Goal: Information Seeking & Learning: Learn about a topic

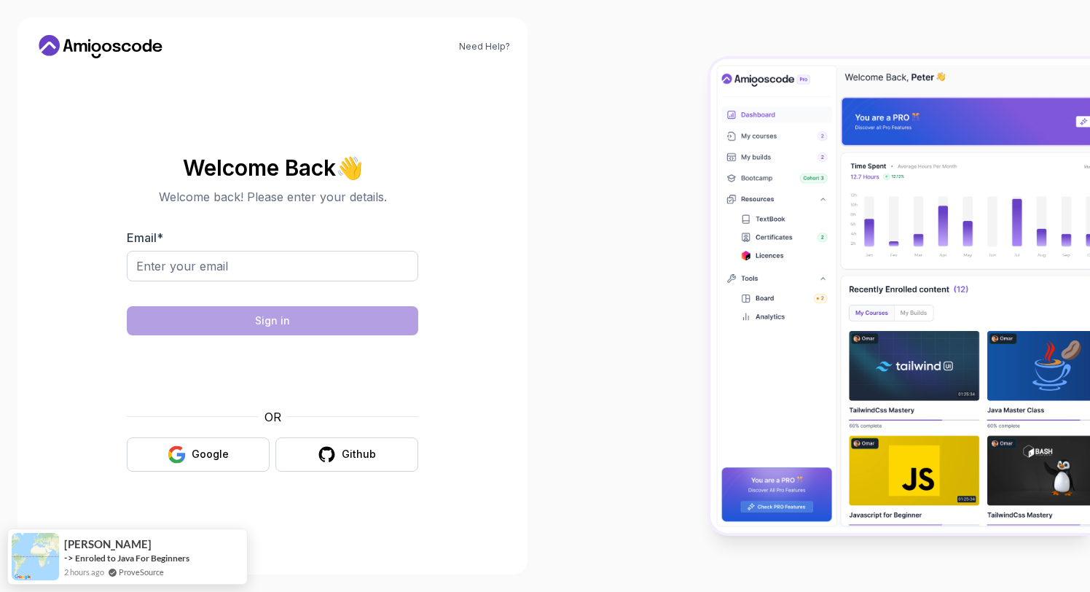
type input "okunaishat@gmail.com"
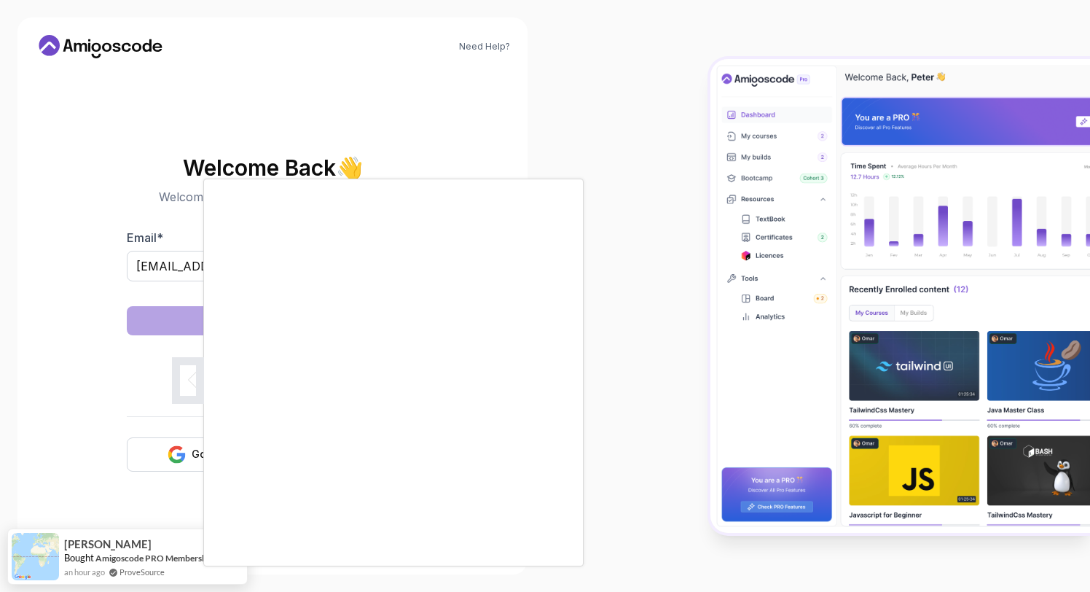
click at [759, 173] on body "Need Help? Welcome Back 👋 Welcome back! Please enter your details. Email * okun…" at bounding box center [545, 296] width 1090 height 592
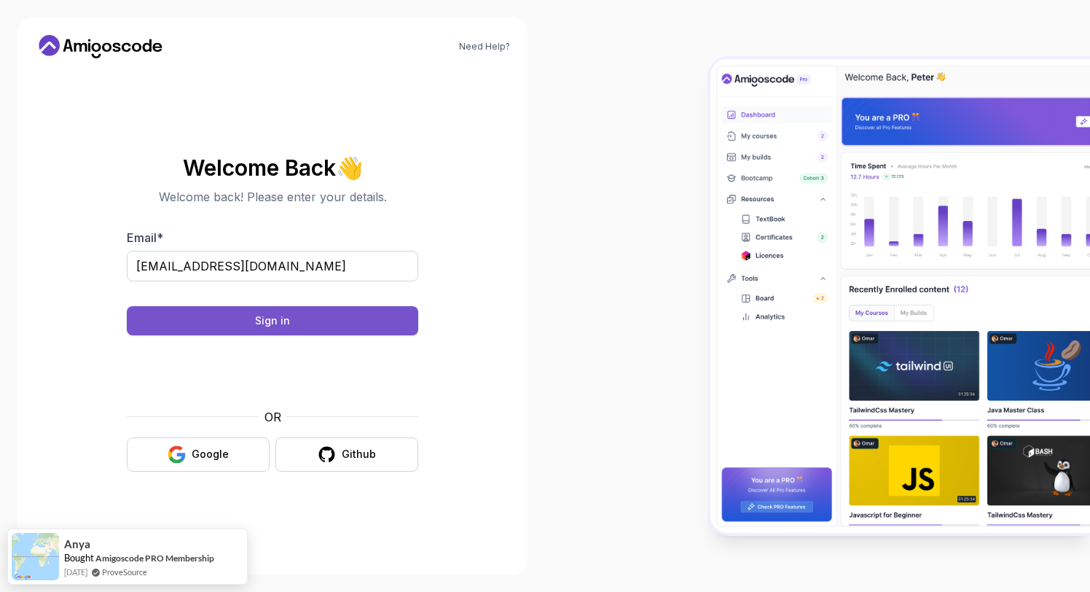
click at [289, 329] on button "Sign in" at bounding box center [272, 320] width 291 height 29
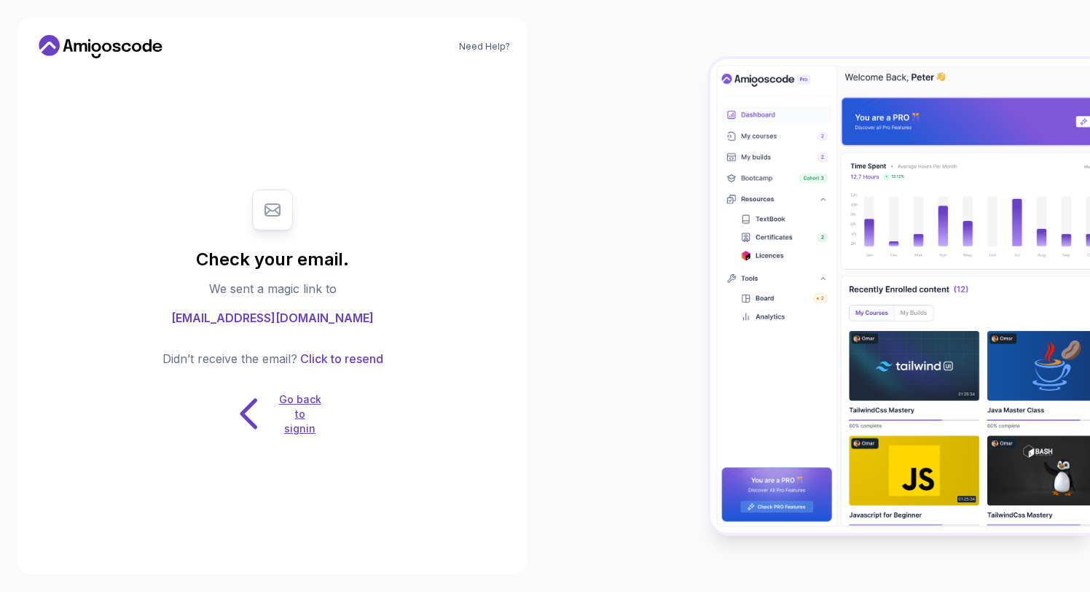
click at [294, 404] on p "Go back to signin" at bounding box center [300, 414] width 44 height 44
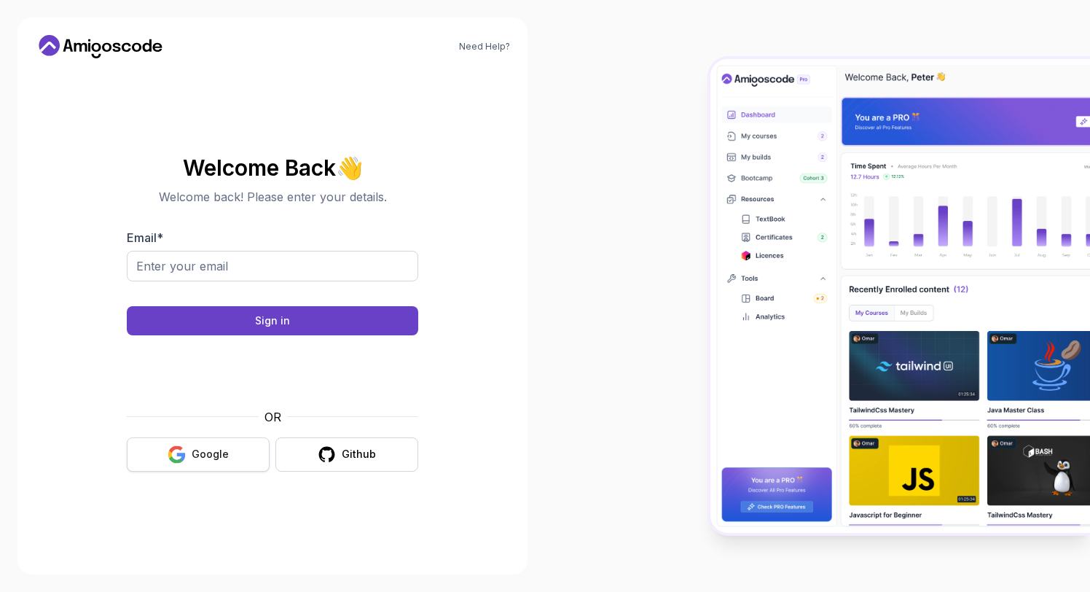
click at [223, 449] on div "Google" at bounding box center [210, 454] width 37 height 15
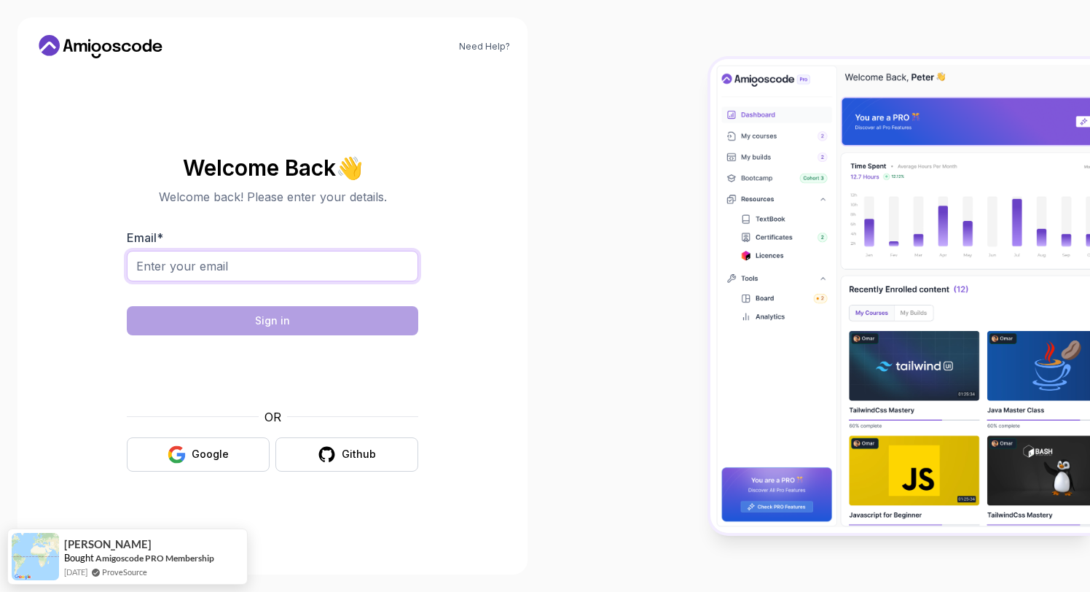
click at [178, 264] on input "Email *" at bounding box center [272, 266] width 291 height 31
type input "aaishahO"
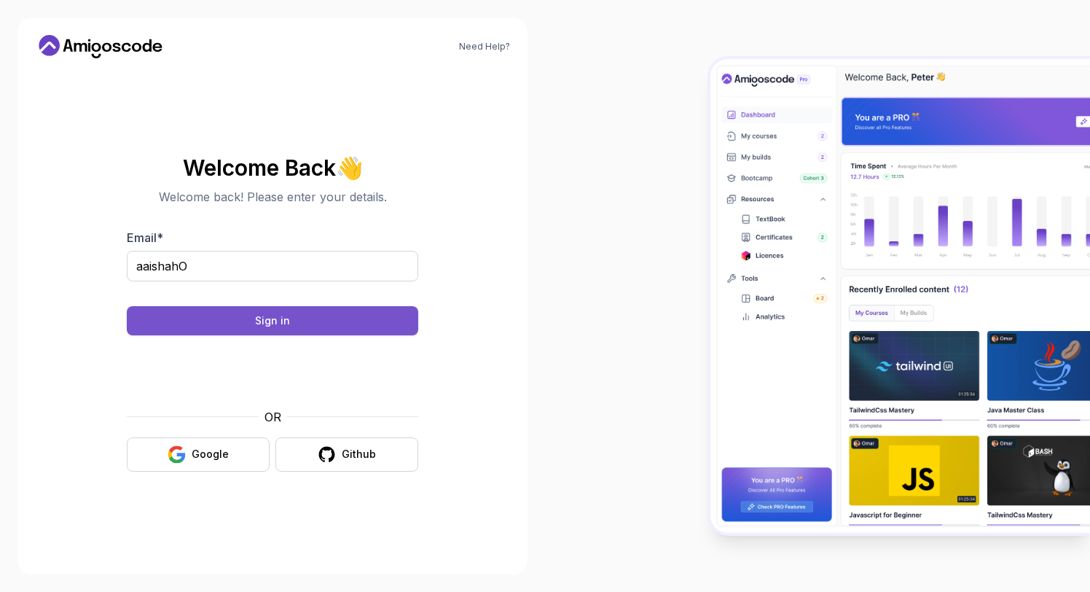
click at [272, 318] on div "Sign in" at bounding box center [272, 320] width 35 height 15
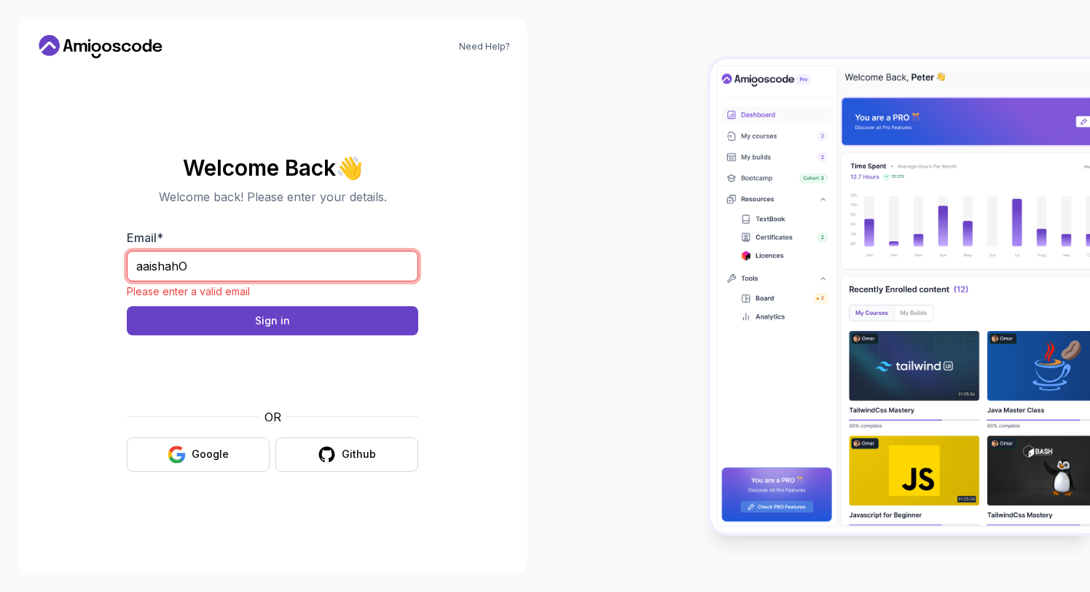
drag, startPoint x: 205, startPoint y: 267, endPoint x: 138, endPoint y: 267, distance: 67.8
click at [138, 267] on input "aaishahO" at bounding box center [272, 266] width 291 height 31
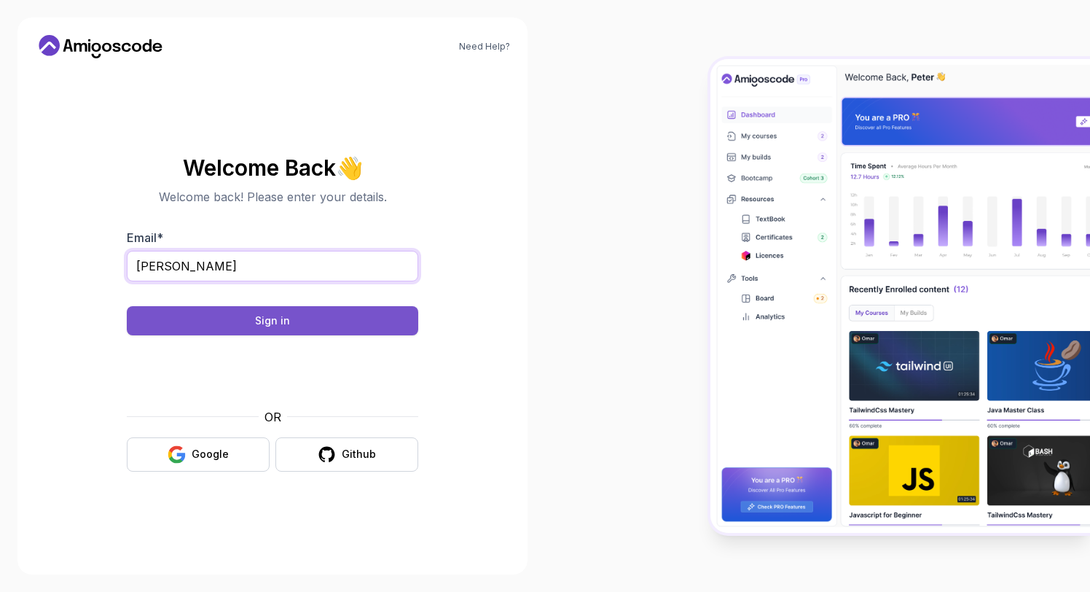
type input "okunaishat@gmail.com"
click at [267, 319] on div "Sign in" at bounding box center [272, 320] width 35 height 15
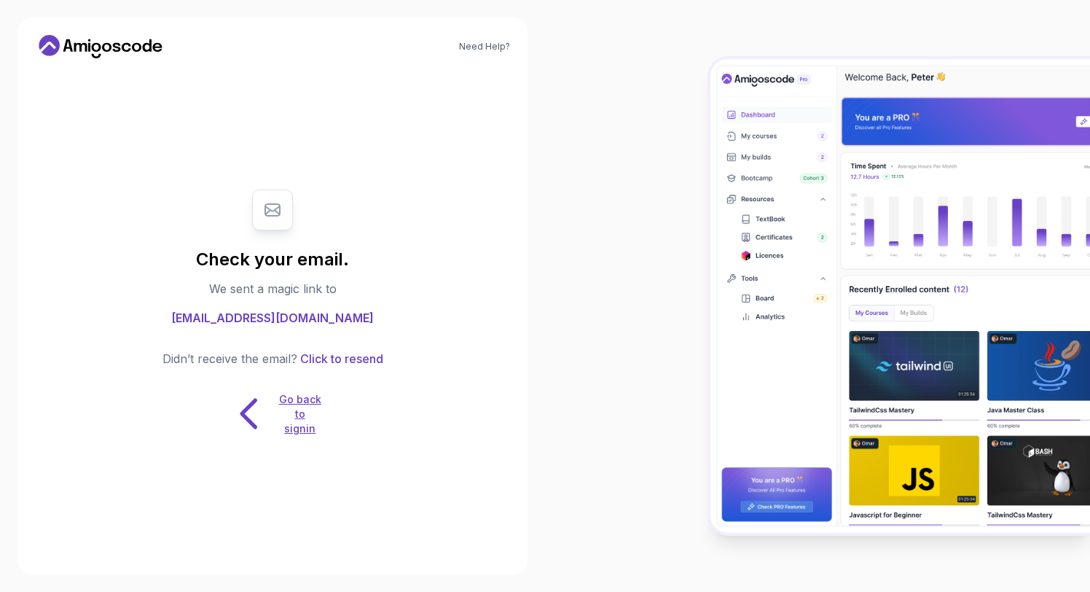
click at [300, 411] on p "Go back to signin" at bounding box center [300, 414] width 44 height 44
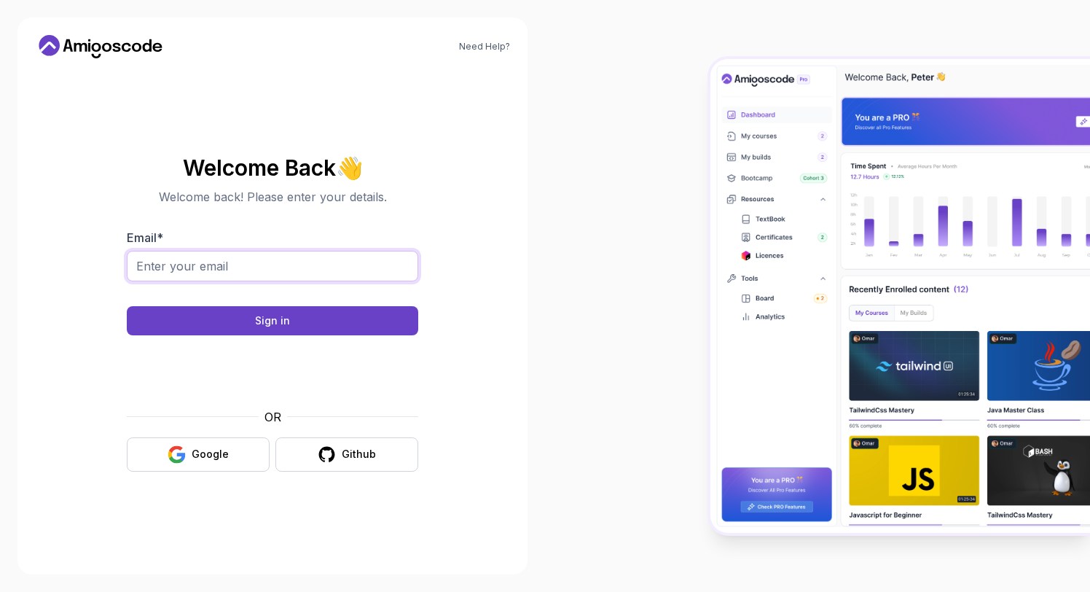
click at [270, 261] on input "Email *" at bounding box center [272, 266] width 291 height 31
type input "okunaishat@gmail.com"
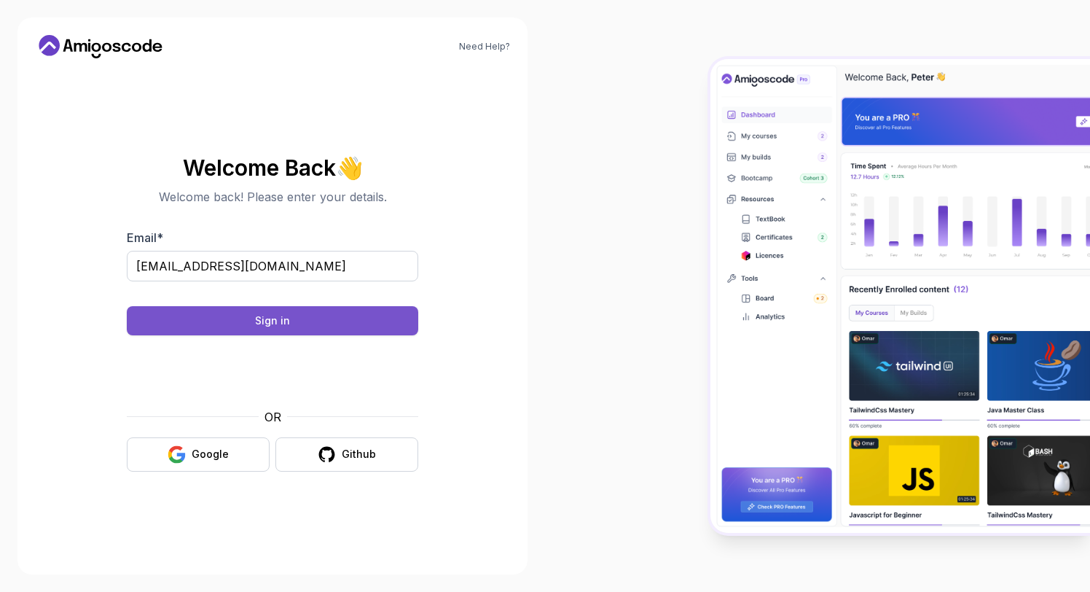
click at [283, 324] on div "Sign in" at bounding box center [272, 320] width 35 height 15
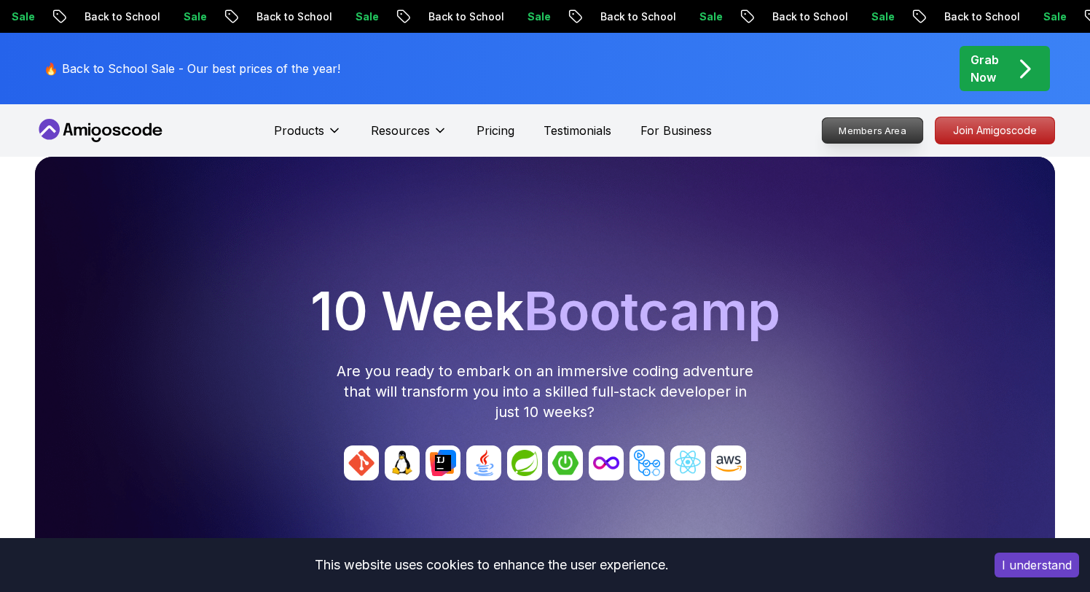
click at [885, 126] on p "Members Area" at bounding box center [873, 130] width 101 height 25
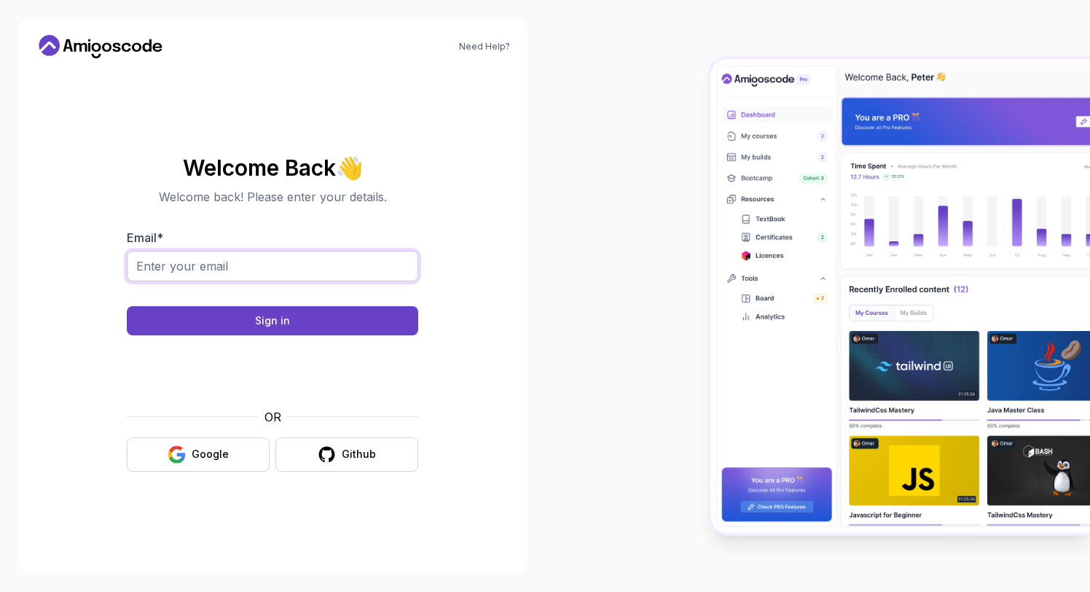
click at [251, 262] on input "Email *" at bounding box center [272, 266] width 291 height 31
type input "okunaishat@gmail.com"
click at [489, 46] on link "Need Help?" at bounding box center [484, 47] width 51 height 12
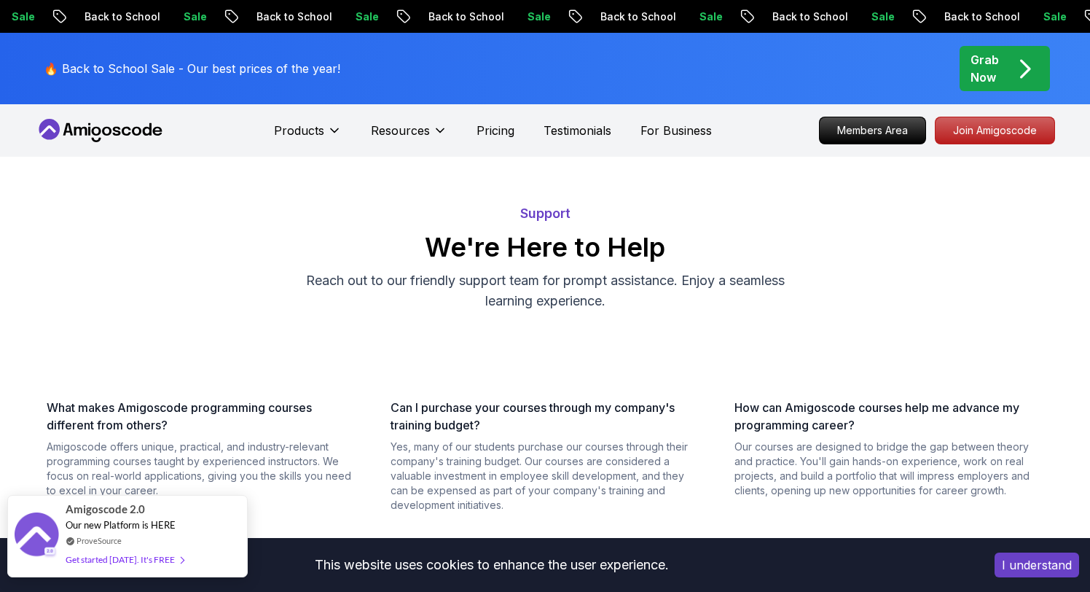
click at [144, 553] on div "Get started [DATE]. It's FREE" at bounding box center [125, 559] width 118 height 17
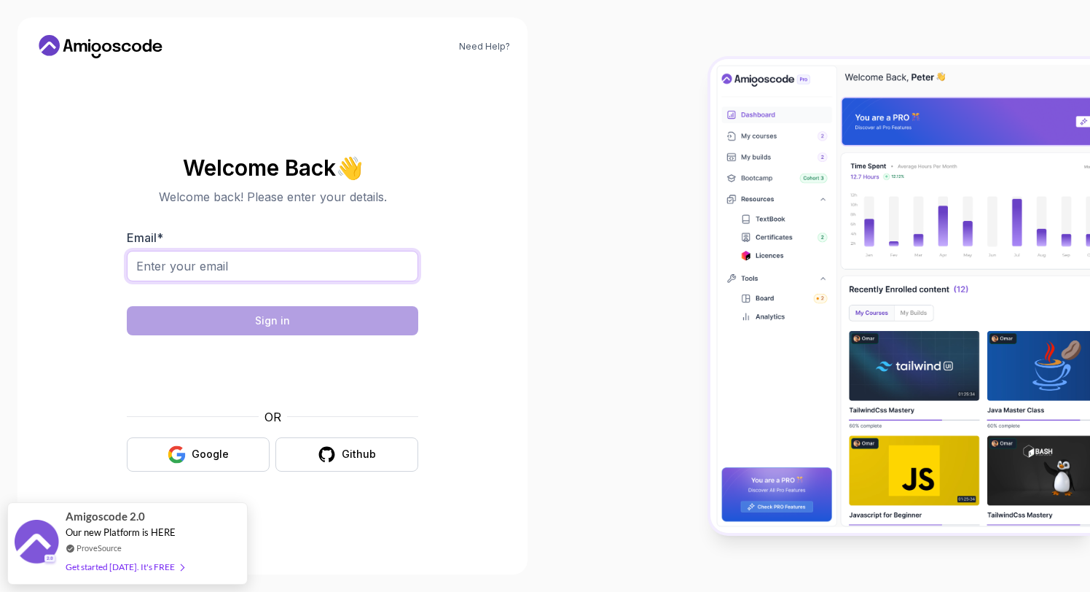
click at [246, 262] on input "Email *" at bounding box center [272, 266] width 291 height 31
type input "[EMAIL_ADDRESS][DOMAIN_NAME]"
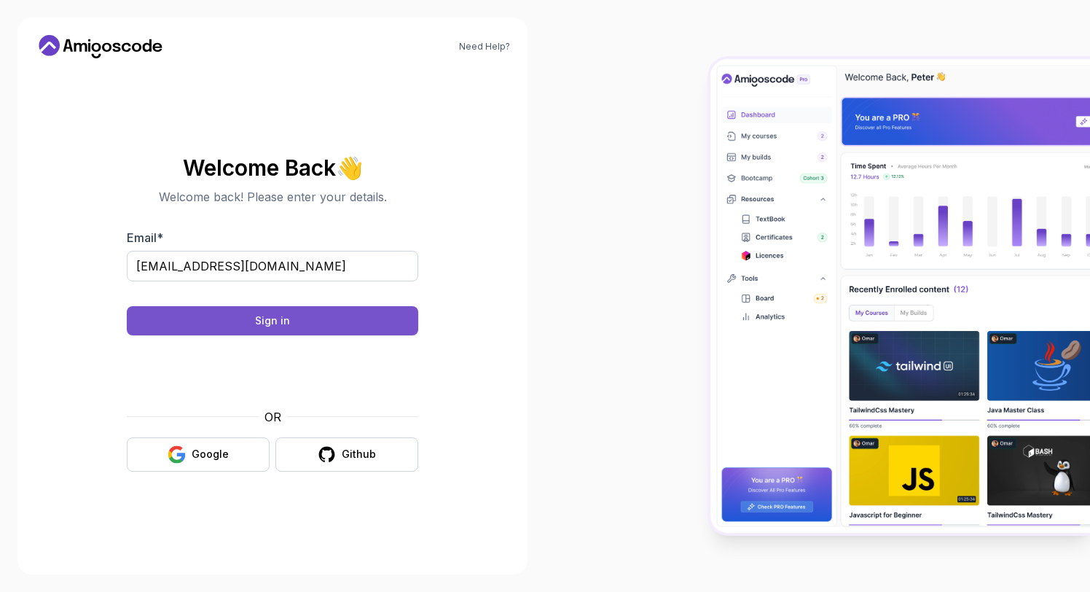
click at [279, 322] on div "Sign in" at bounding box center [272, 320] width 35 height 15
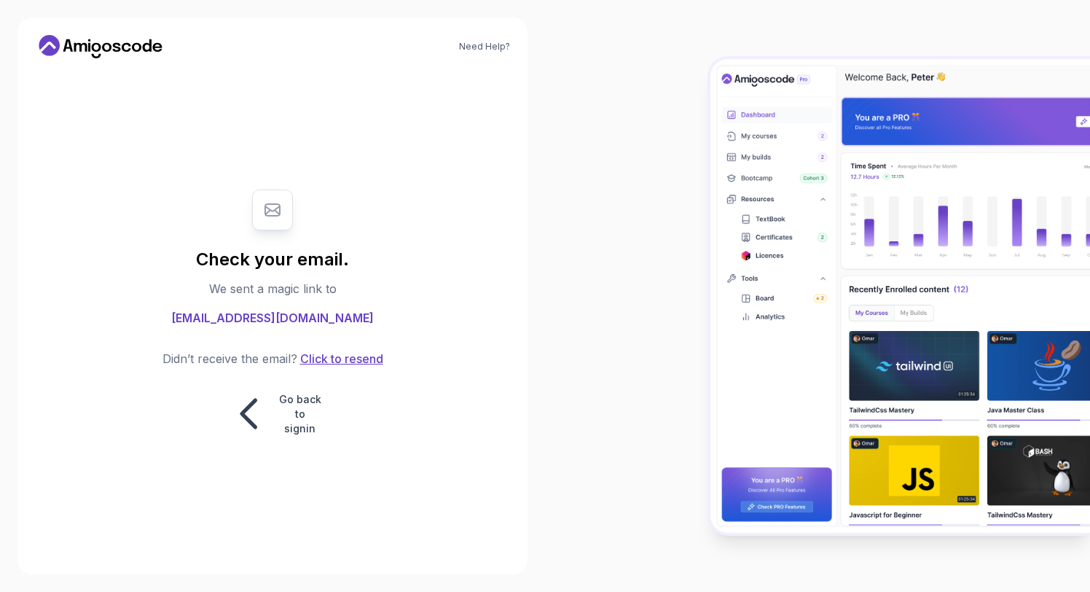
click at [361, 360] on button "Click to resend" at bounding box center [340, 358] width 86 height 17
click at [876, 119] on img at bounding box center [900, 296] width 380 height 474
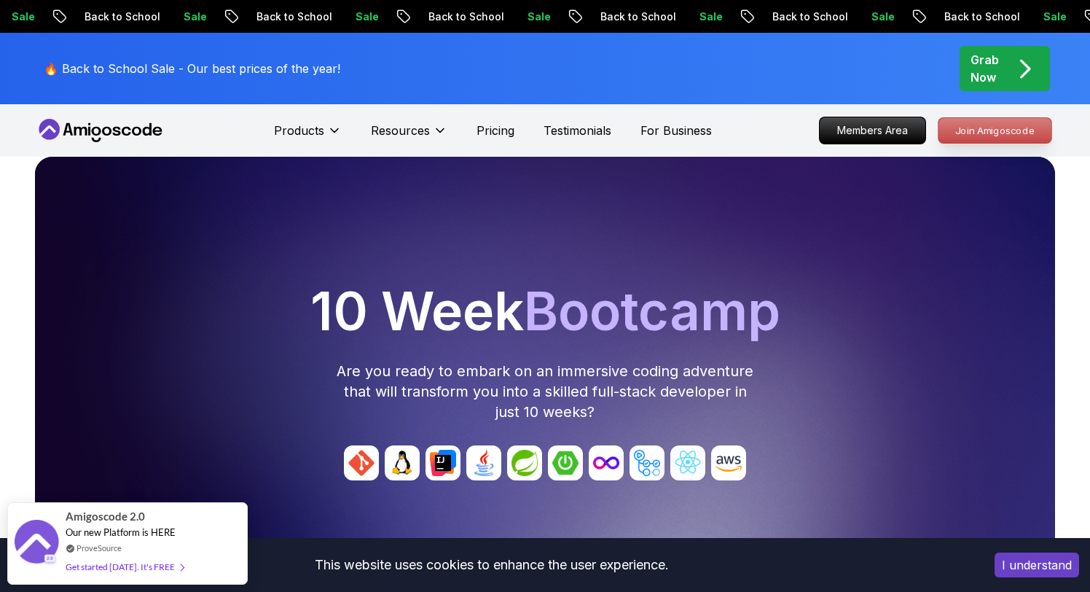
click at [1004, 121] on p "Join Amigoscode" at bounding box center [994, 130] width 113 height 25
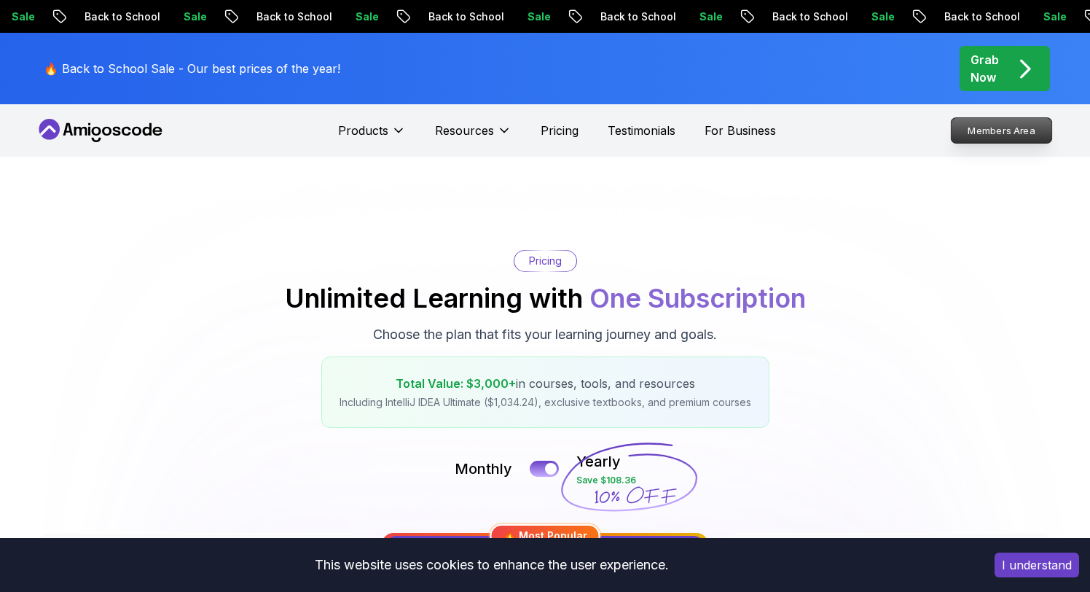
click at [991, 124] on p "Members Area" at bounding box center [1002, 130] width 101 height 25
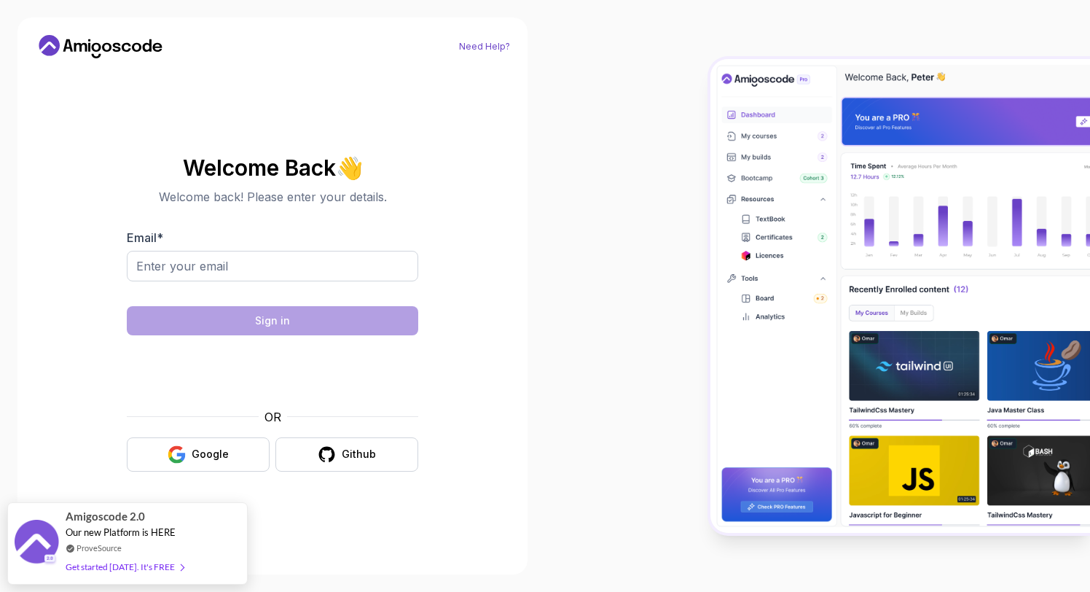
click at [475, 49] on link "Need Help?" at bounding box center [484, 47] width 51 height 12
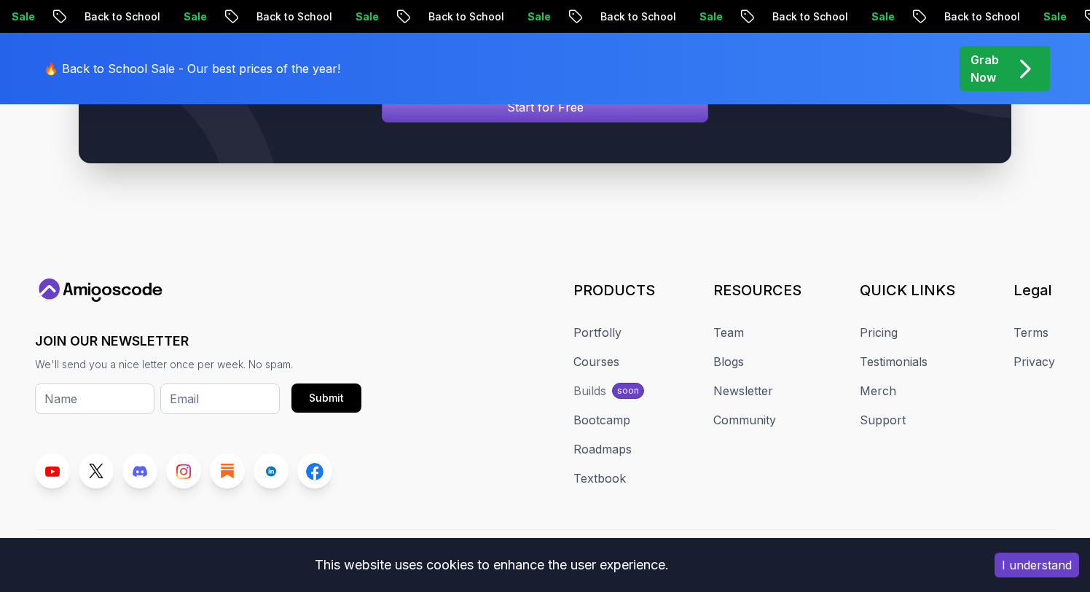
scroll to position [1055, 0]
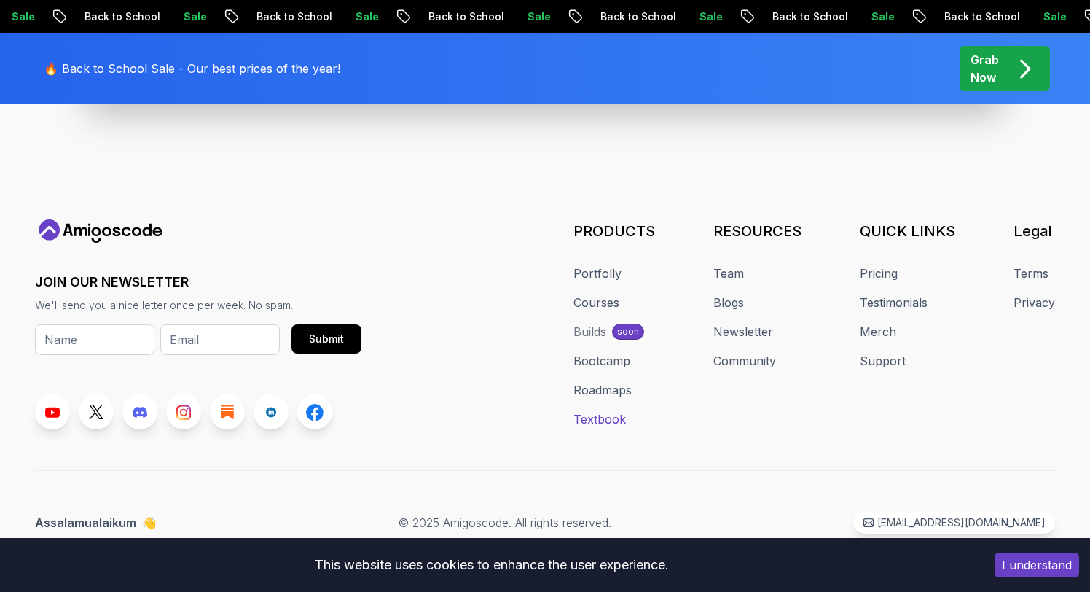
click at [599, 419] on link "Textbook" at bounding box center [599, 418] width 52 height 17
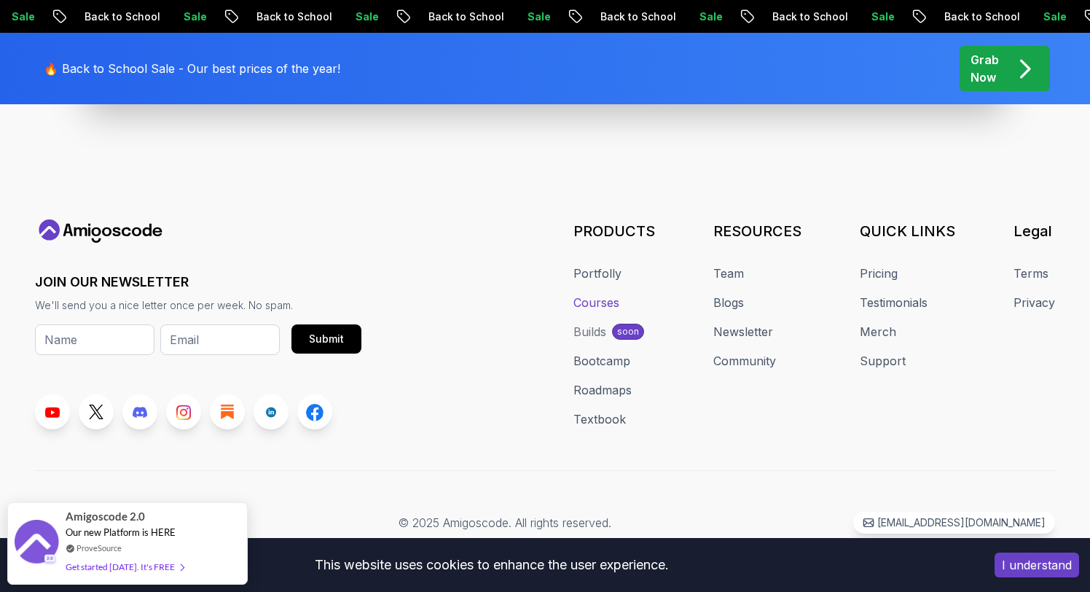
click at [600, 300] on link "Courses" at bounding box center [596, 302] width 46 height 17
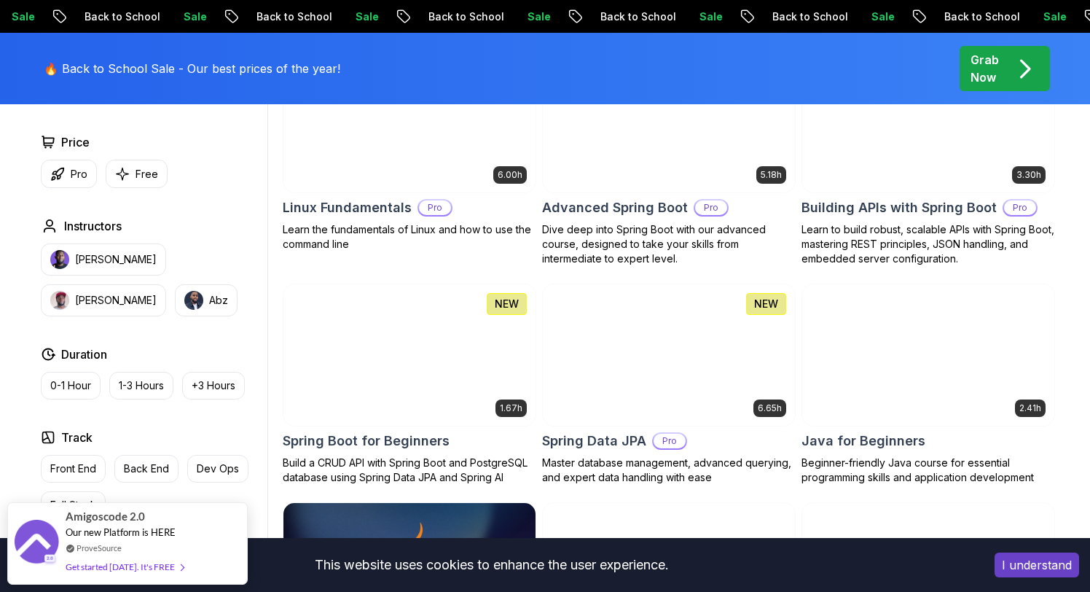
scroll to position [518, 0]
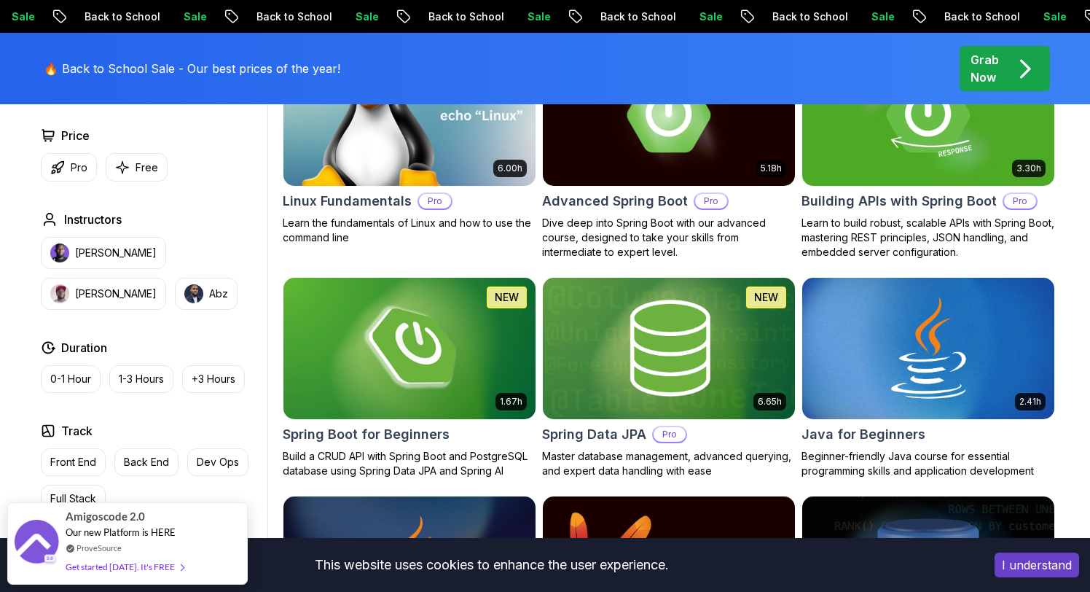
click at [390, 200] on h2 "Linux Fundamentals" at bounding box center [347, 201] width 129 height 20
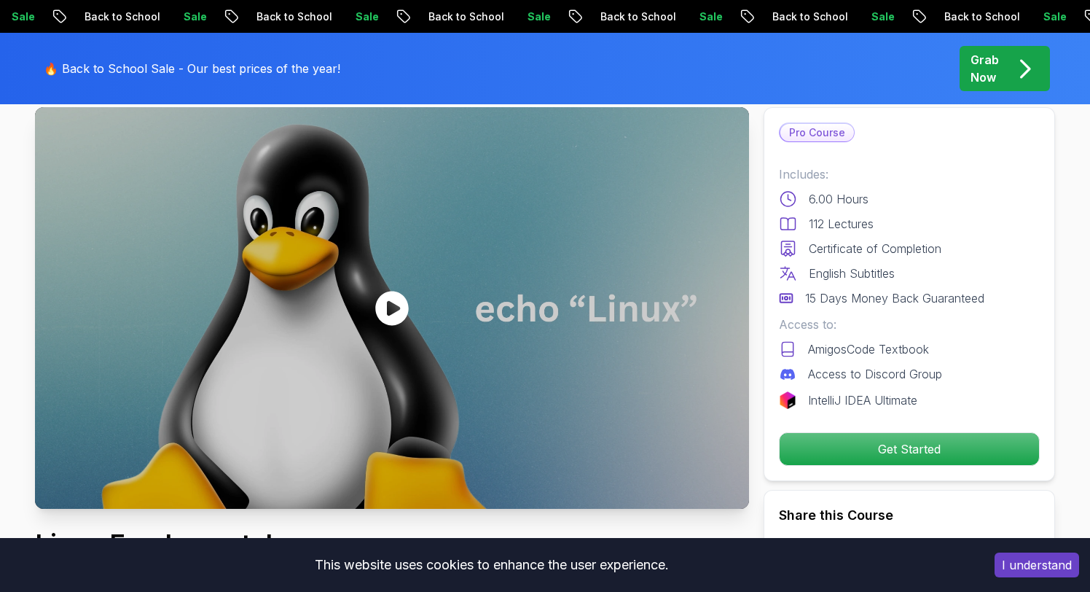
scroll to position [173, 0]
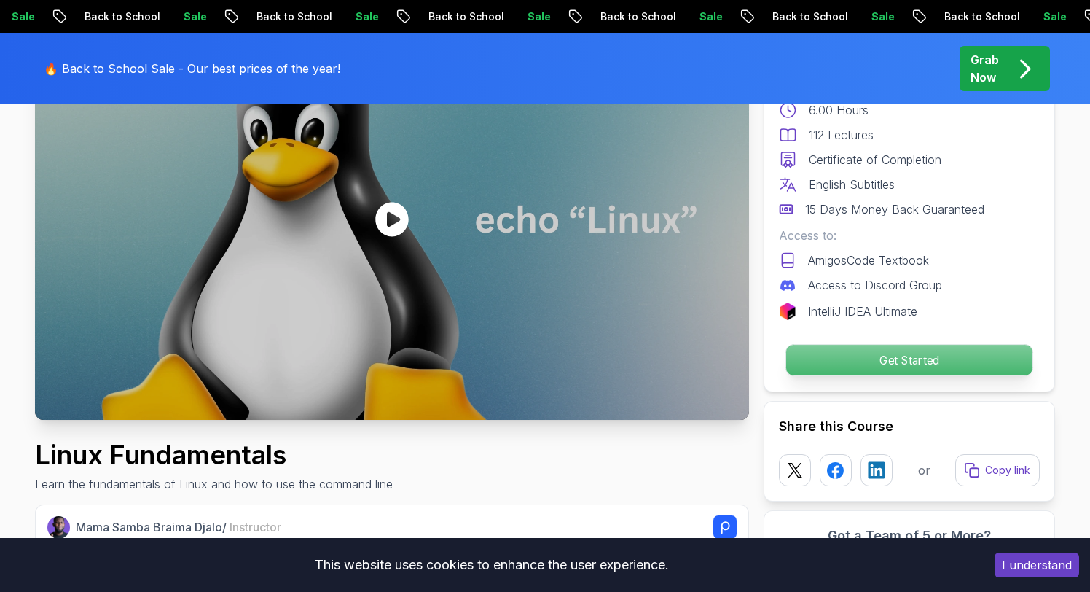
click at [904, 358] on p "Get Started" at bounding box center [909, 360] width 246 height 31
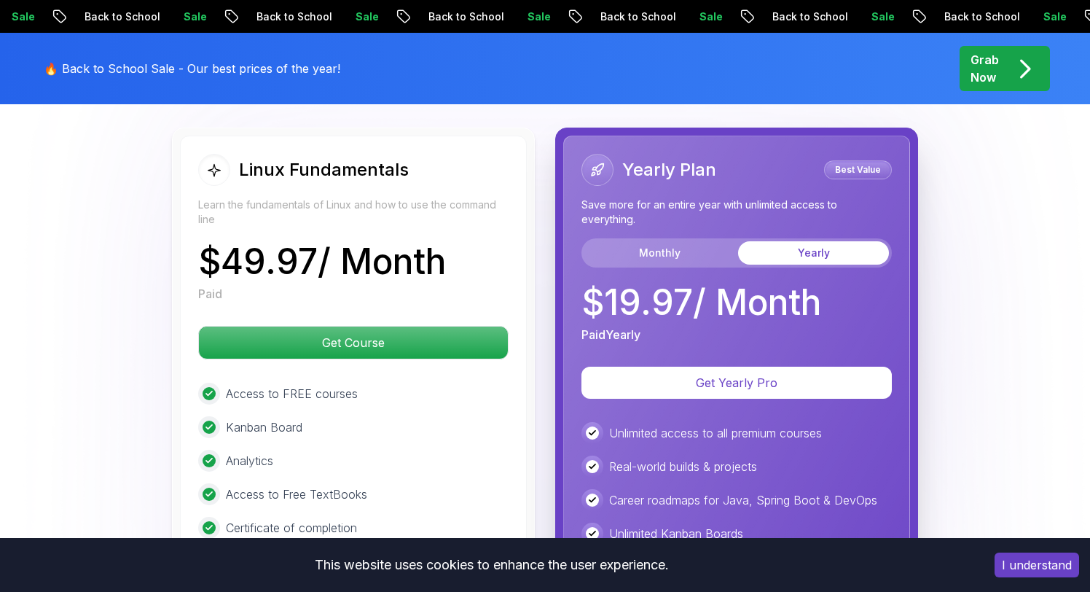
scroll to position [3309, 0]
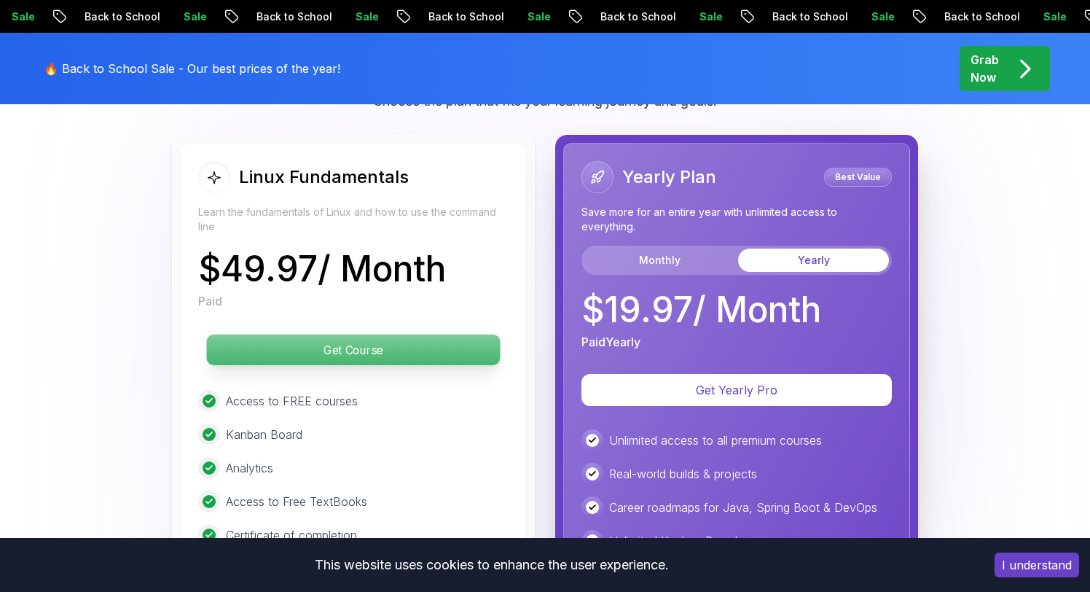
click at [350, 344] on p "Get Course" at bounding box center [354, 349] width 294 height 31
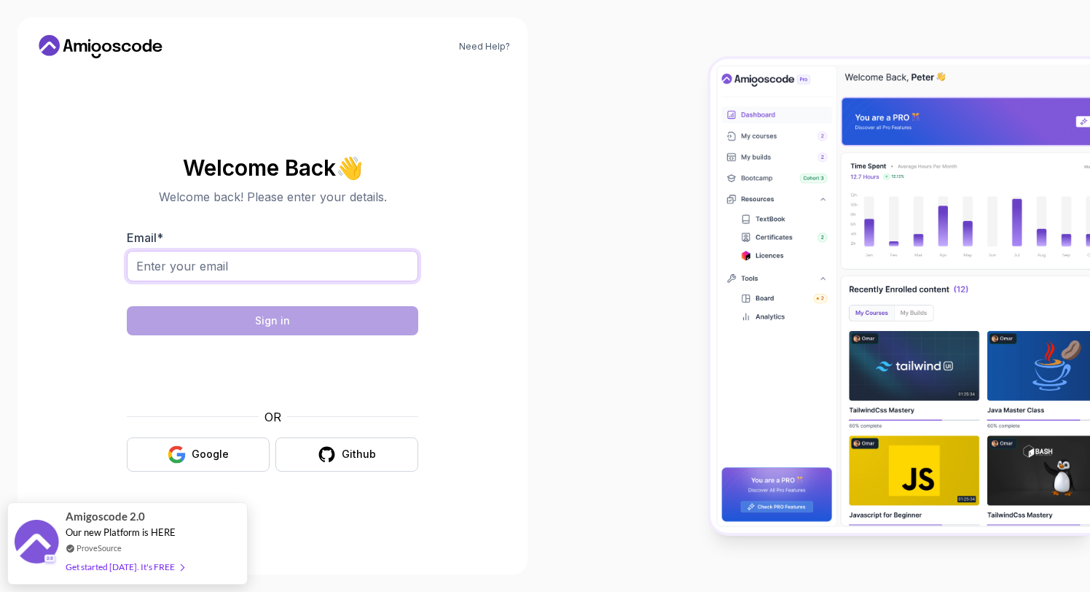
click at [190, 259] on input "Email *" at bounding box center [272, 266] width 291 height 31
type input "okunaishat@gmail.com"
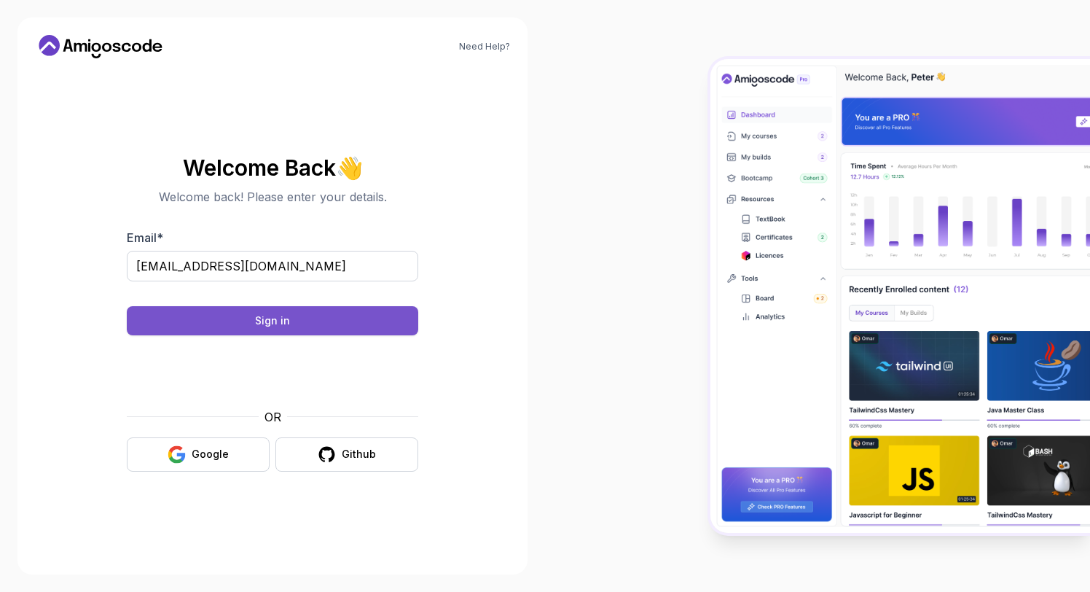
click at [274, 320] on div "Sign in" at bounding box center [272, 320] width 35 height 15
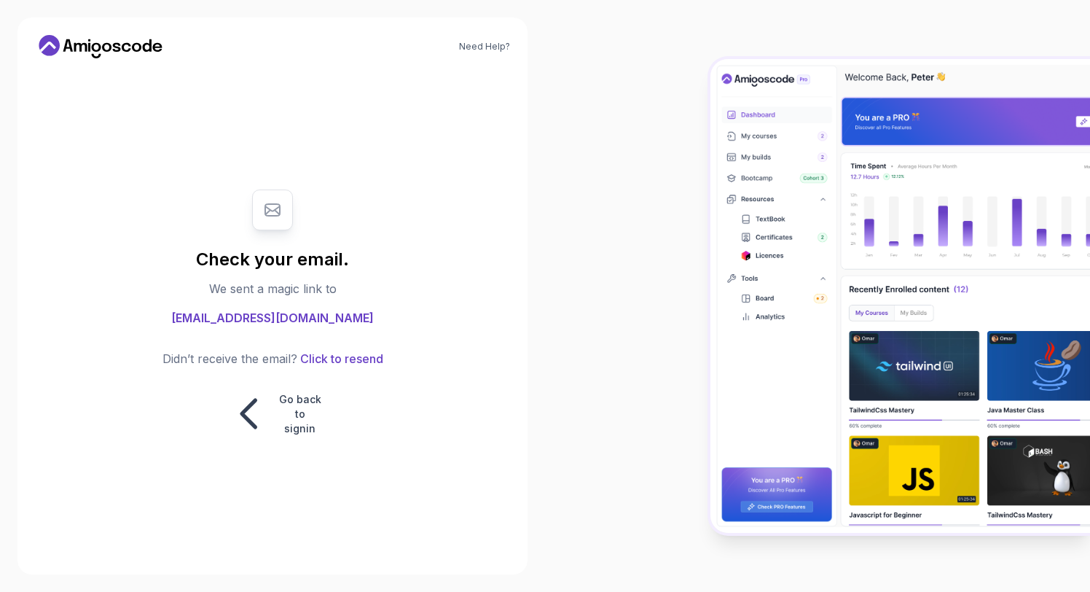
click at [771, 417] on img at bounding box center [900, 296] width 380 height 474
click at [768, 498] on img at bounding box center [900, 296] width 380 height 474
click at [769, 508] on img at bounding box center [900, 296] width 380 height 474
click at [904, 496] on img at bounding box center [900, 296] width 380 height 474
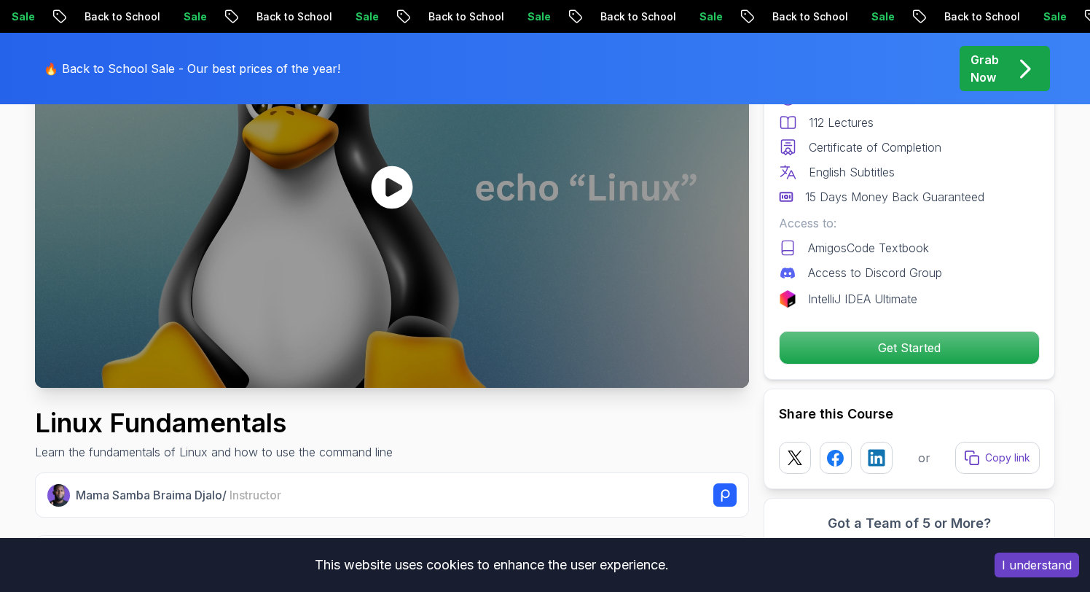
scroll to position [152, 0]
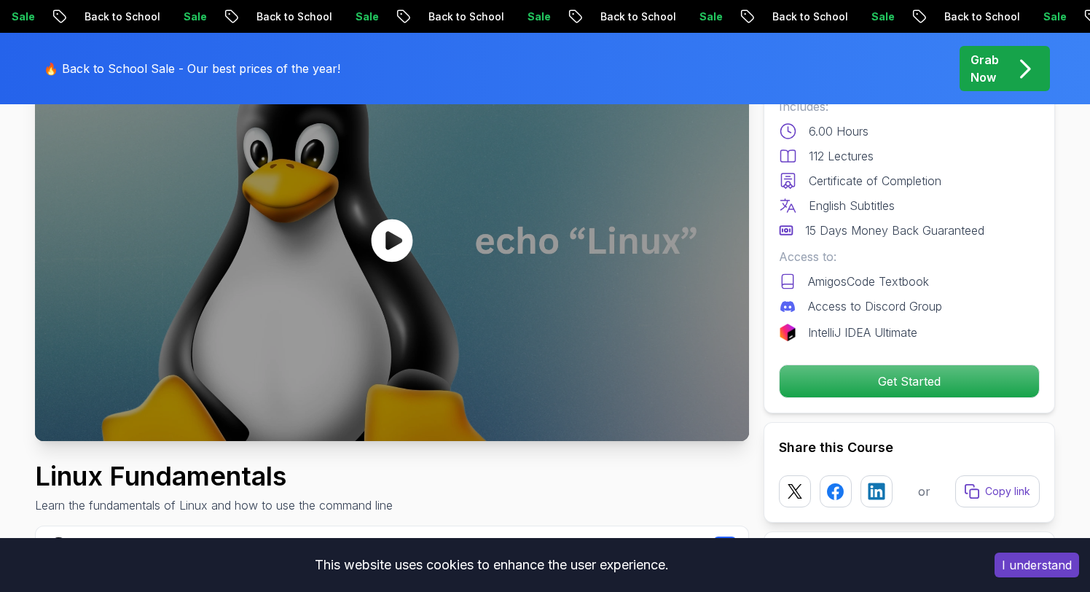
click at [613, 174] on div at bounding box center [392, 239] width 714 height 401
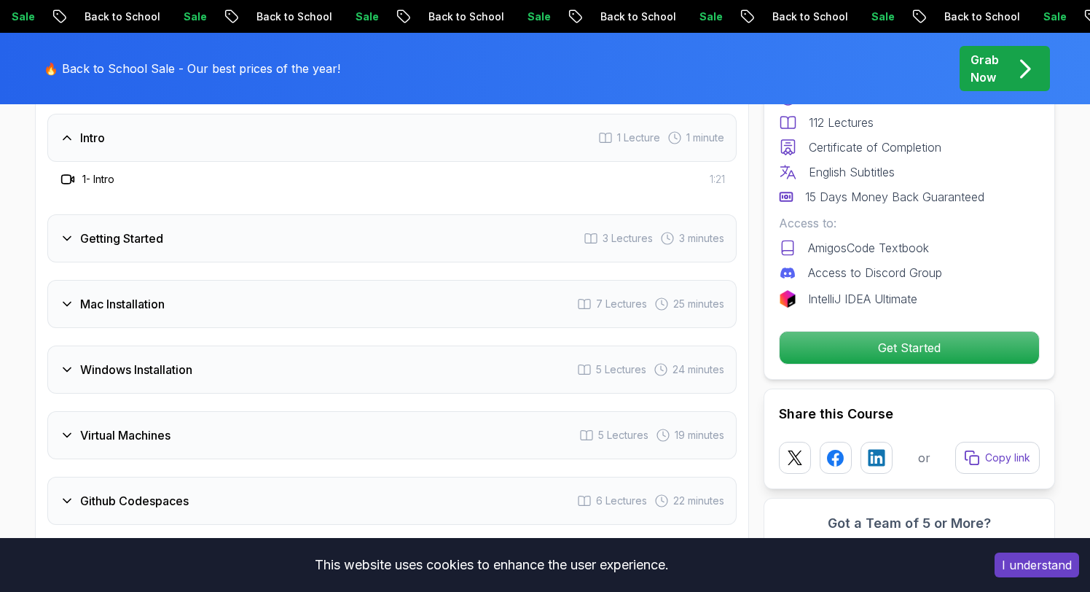
scroll to position [1980, 0]
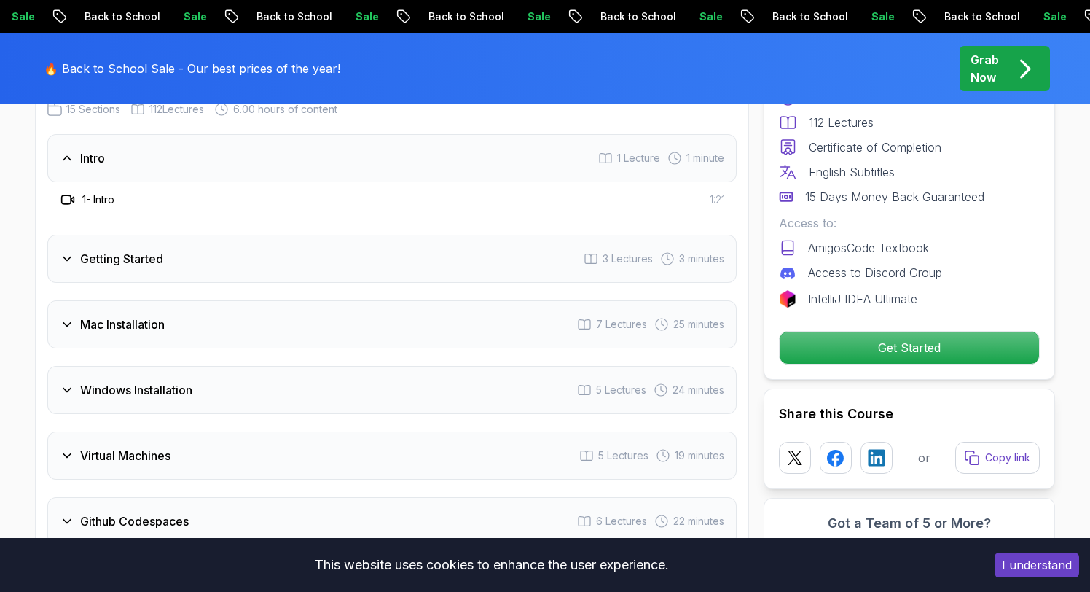
click at [98, 164] on h3 "Intro" at bounding box center [92, 157] width 25 height 17
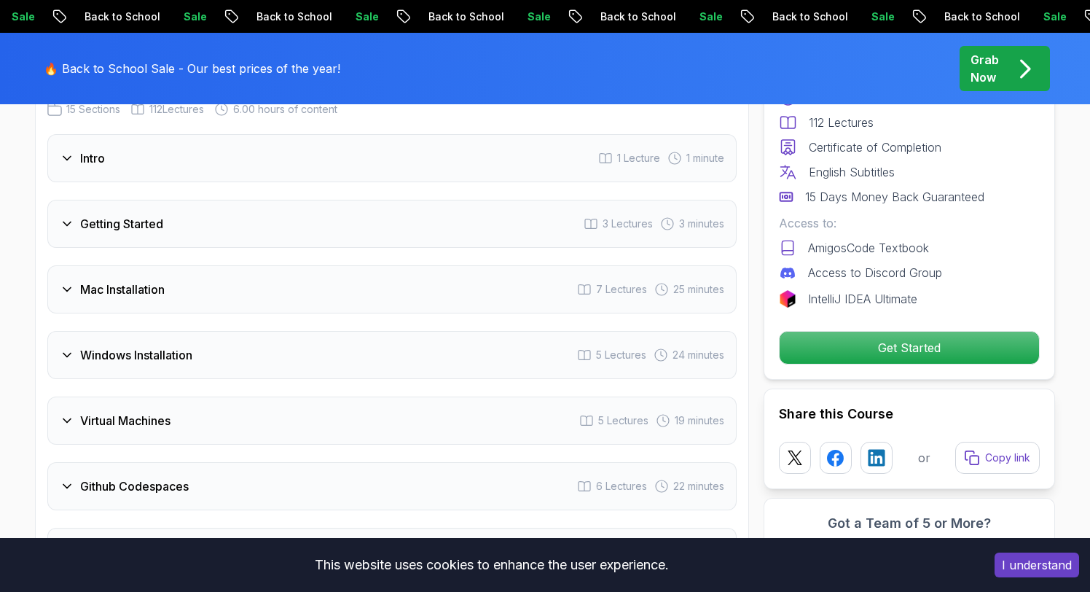
click at [98, 164] on h3 "Intro" at bounding box center [92, 157] width 25 height 17
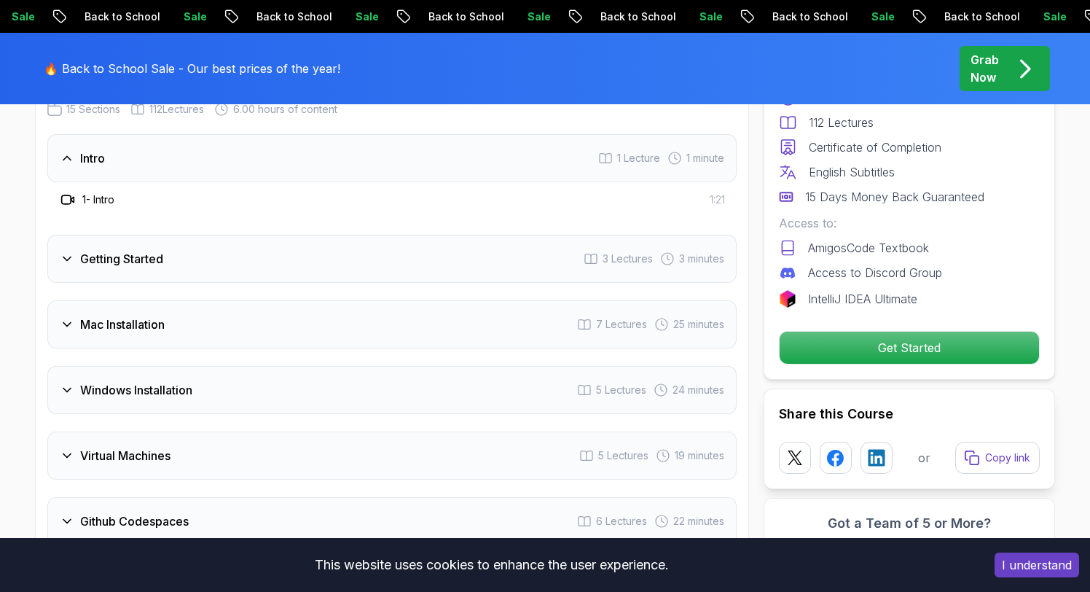
click at [105, 205] on h3 "1 - Intro" at bounding box center [98, 199] width 32 height 15
click at [71, 200] on icon at bounding box center [66, 199] width 9 height 9
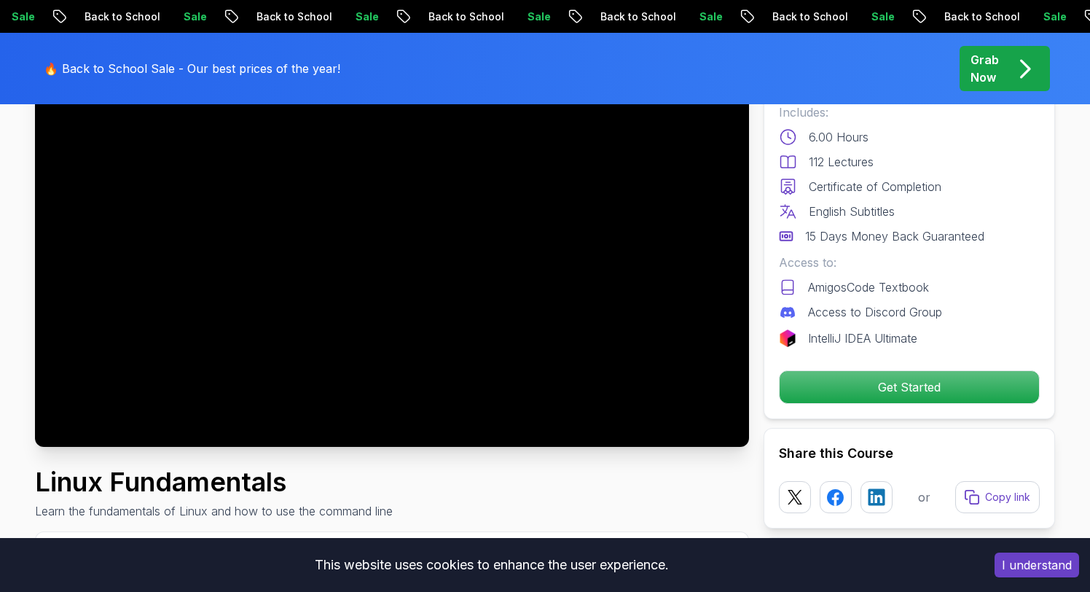
scroll to position [0, 0]
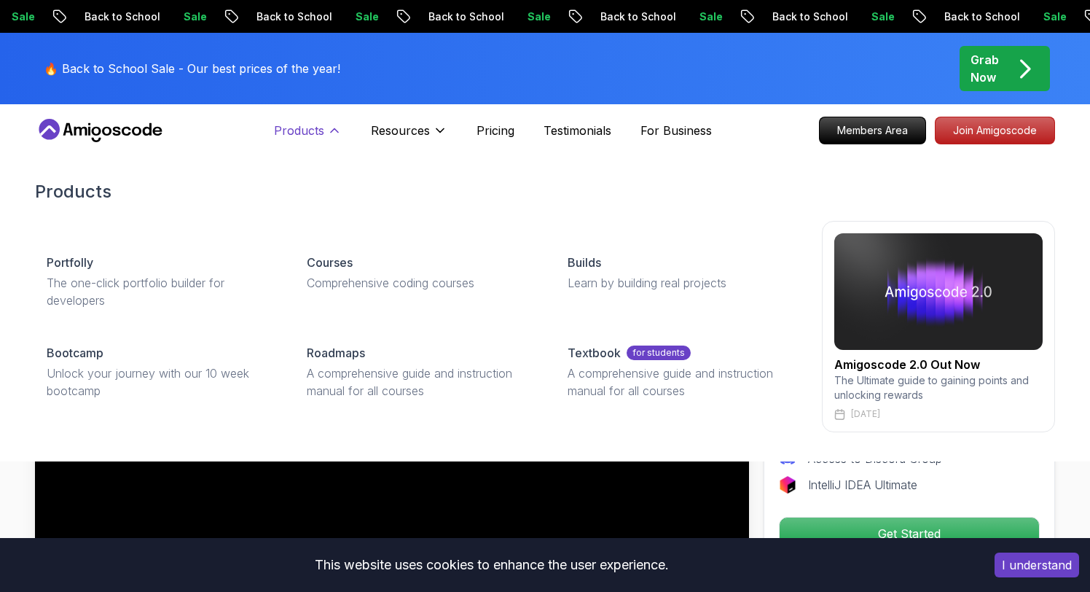
click at [337, 126] on icon at bounding box center [334, 130] width 15 height 15
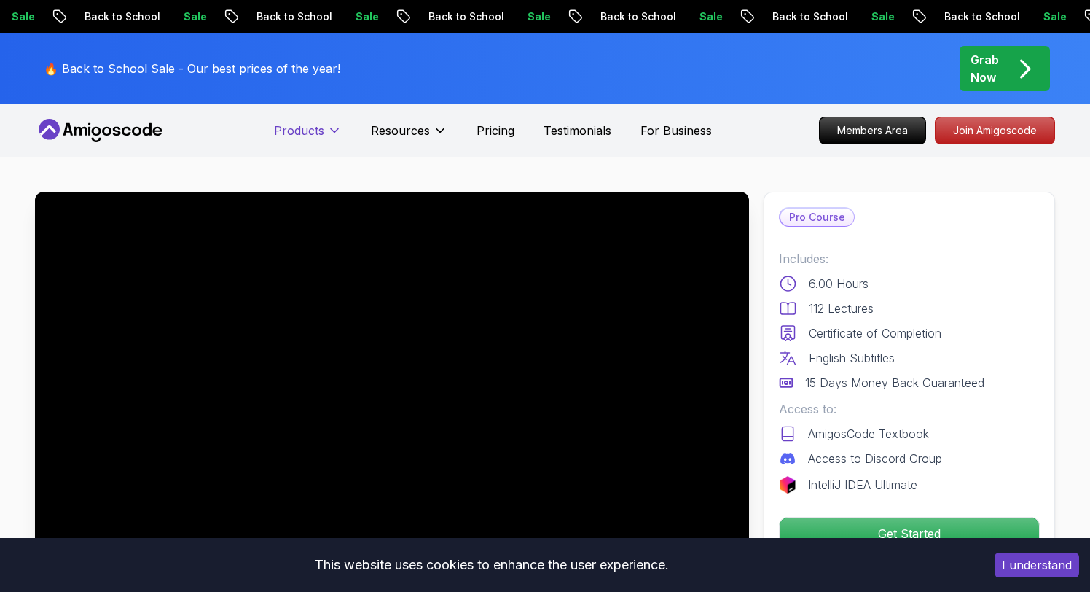
click at [337, 126] on icon at bounding box center [334, 130] width 15 height 15
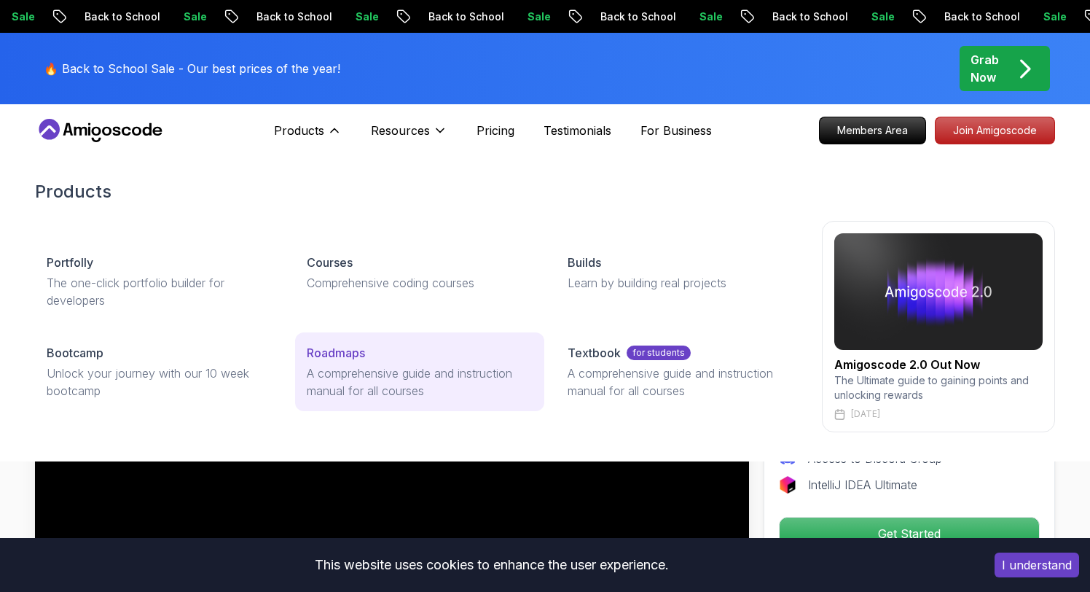
click at [426, 360] on div "Roadmaps" at bounding box center [419, 352] width 225 height 17
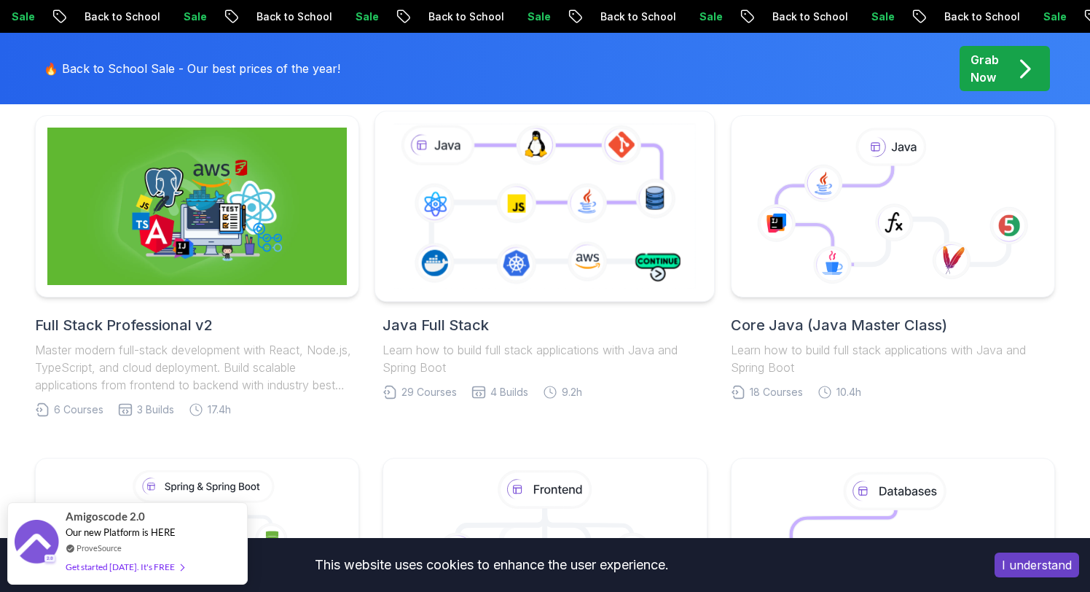
scroll to position [388, 0]
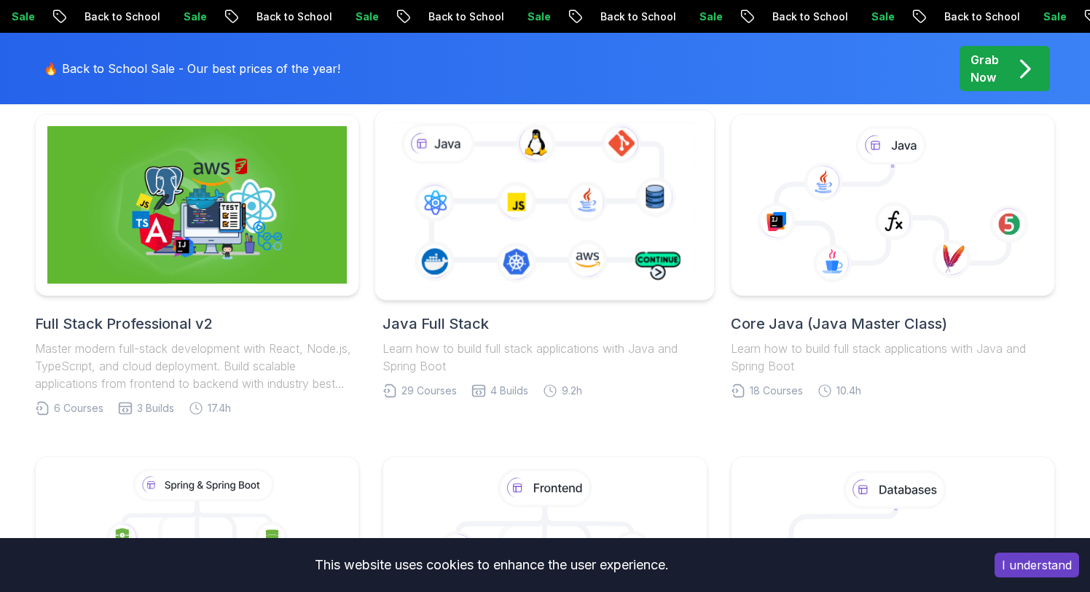
click at [514, 244] on icon at bounding box center [545, 204] width 308 height 171
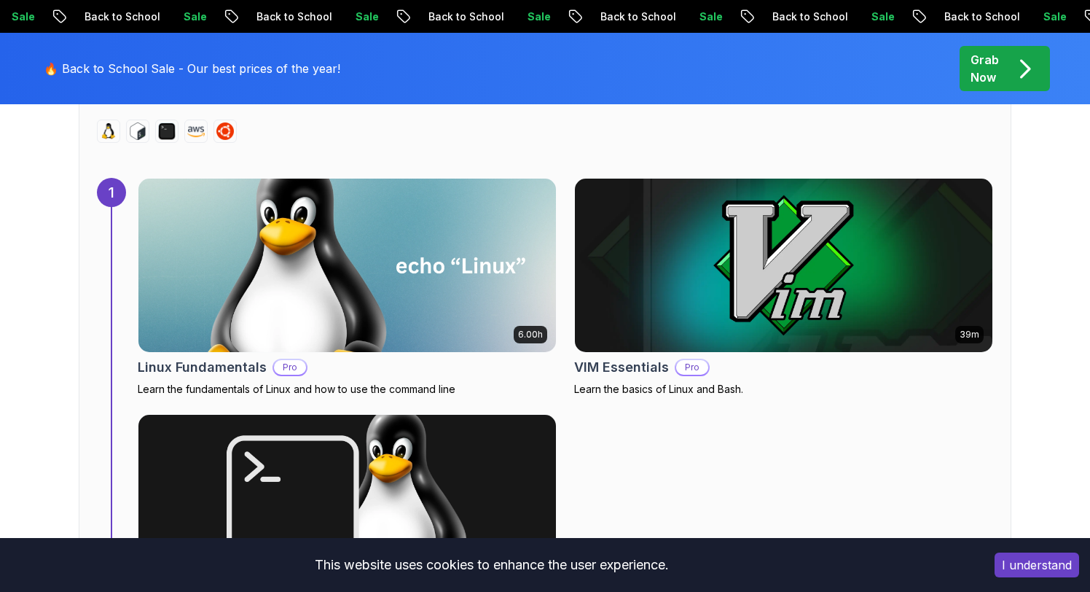
scroll to position [987, 0]
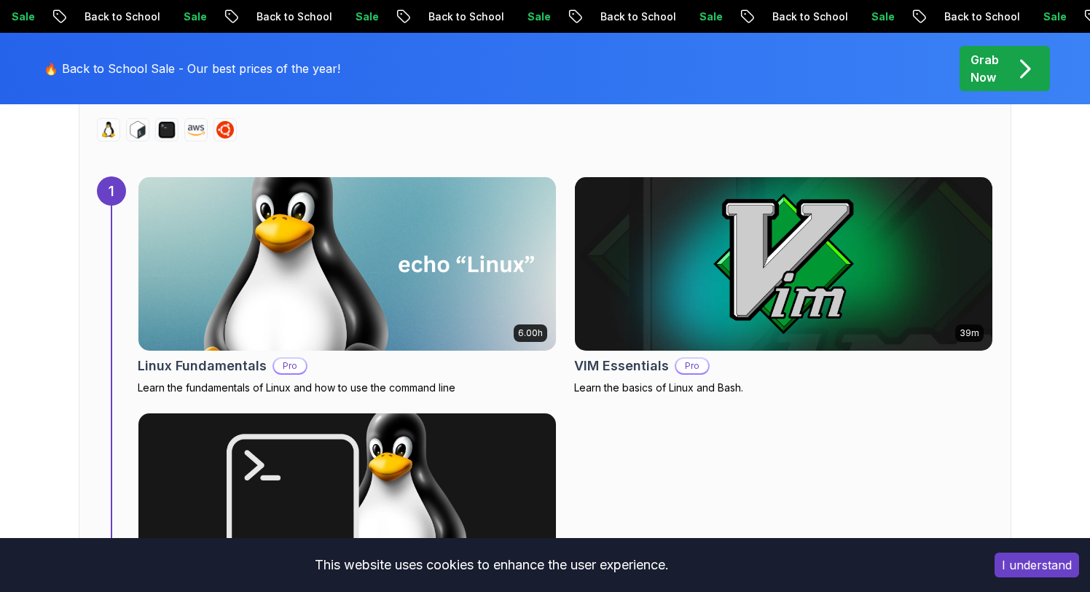
click at [436, 281] on img at bounding box center [347, 264] width 439 height 182
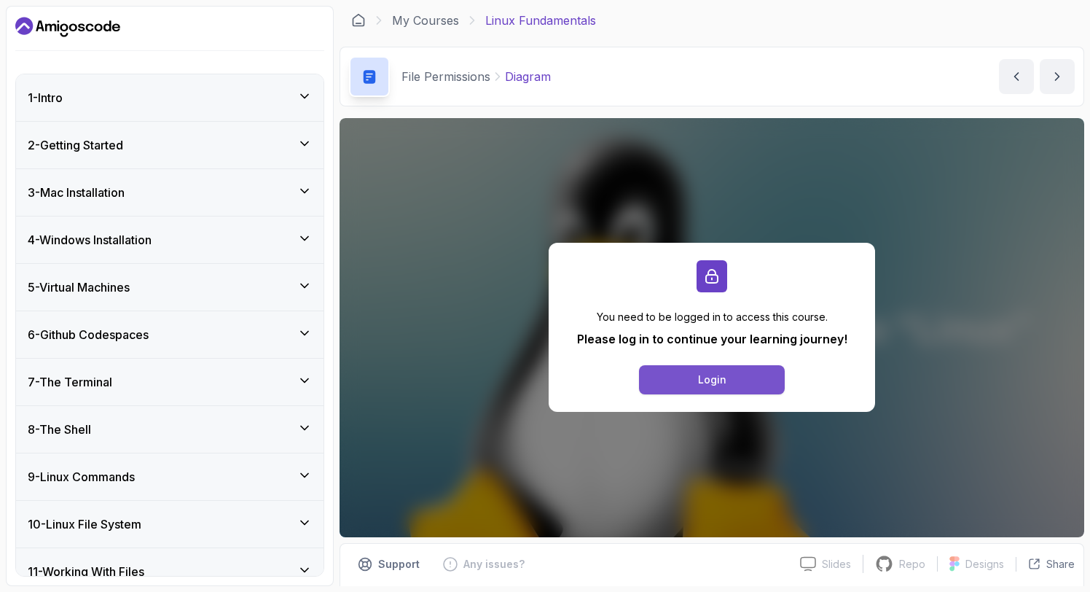
click at [719, 381] on div "Login" at bounding box center [712, 379] width 28 height 15
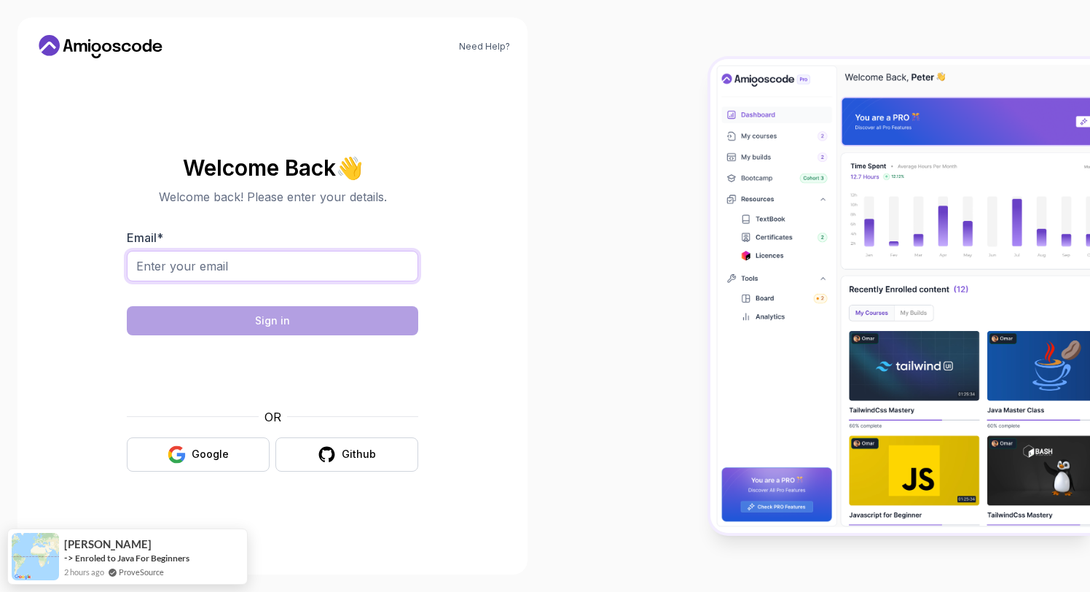
click at [260, 264] on input "Email *" at bounding box center [272, 266] width 291 height 31
type input "[EMAIL_ADDRESS][DOMAIN_NAME]"
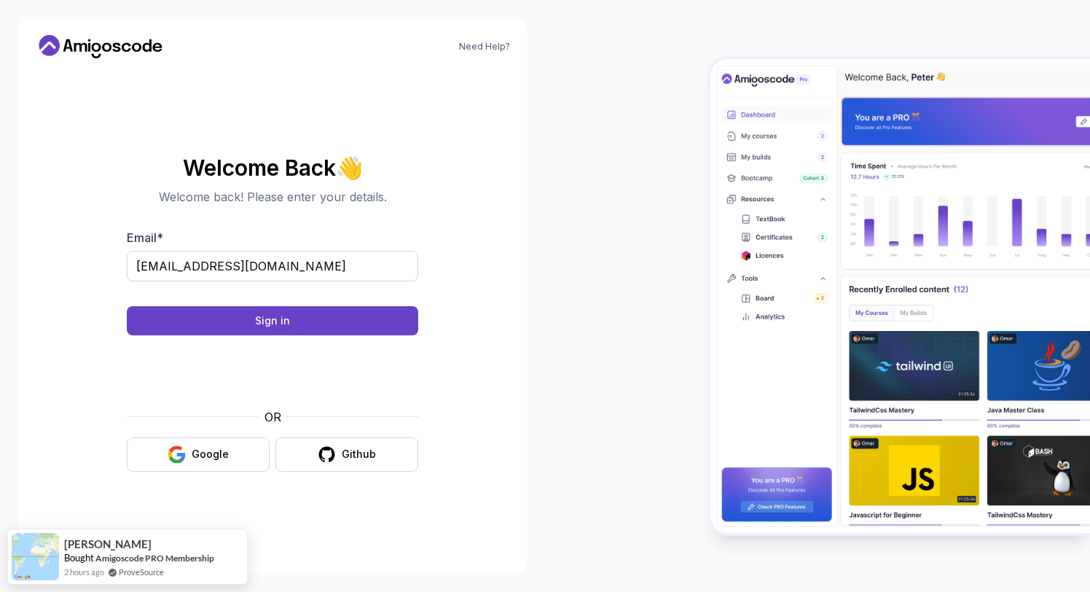
click at [762, 173] on body "Need Help? Welcome Back 👋 Welcome back! Please enter your details. Email * [EMA…" at bounding box center [545, 296] width 1090 height 592
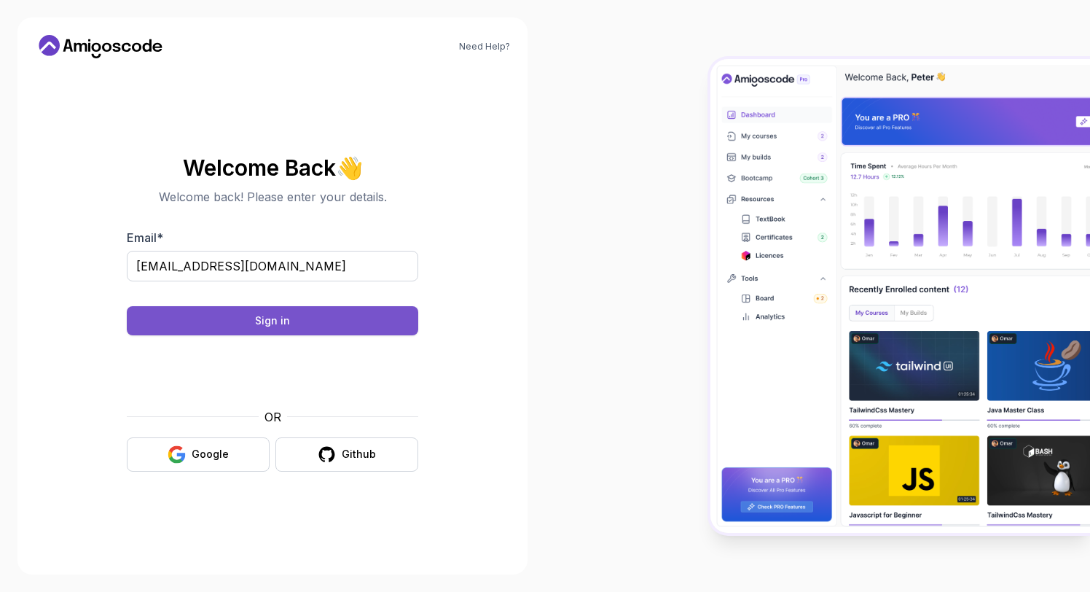
click at [264, 318] on div "Sign in" at bounding box center [272, 320] width 35 height 15
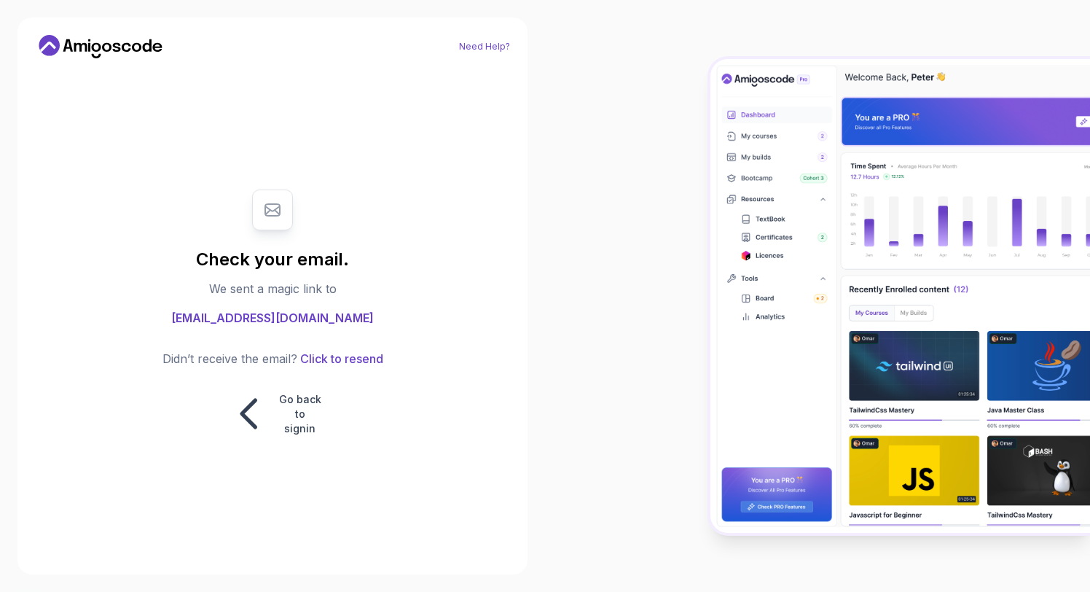
click at [491, 45] on link "Need Help?" at bounding box center [484, 47] width 51 height 12
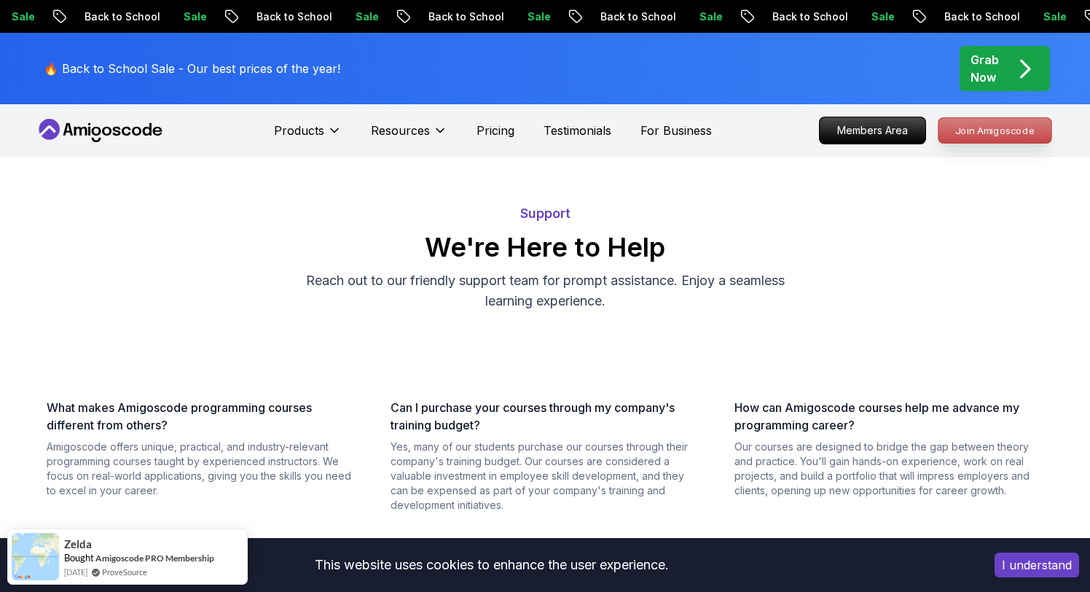
click at [973, 130] on p "Join Amigoscode" at bounding box center [994, 130] width 113 height 25
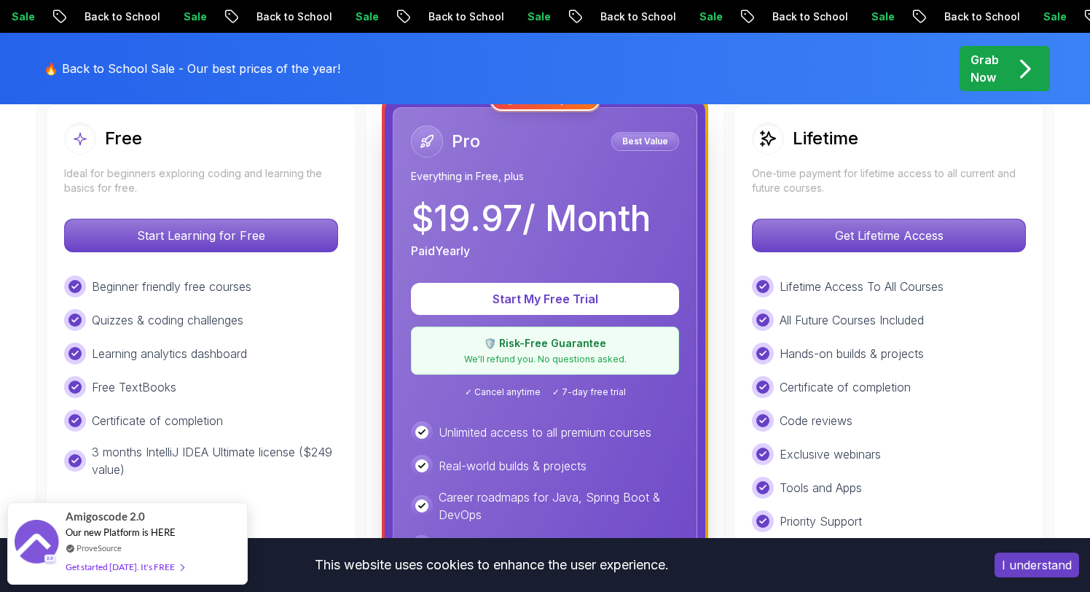
scroll to position [434, 0]
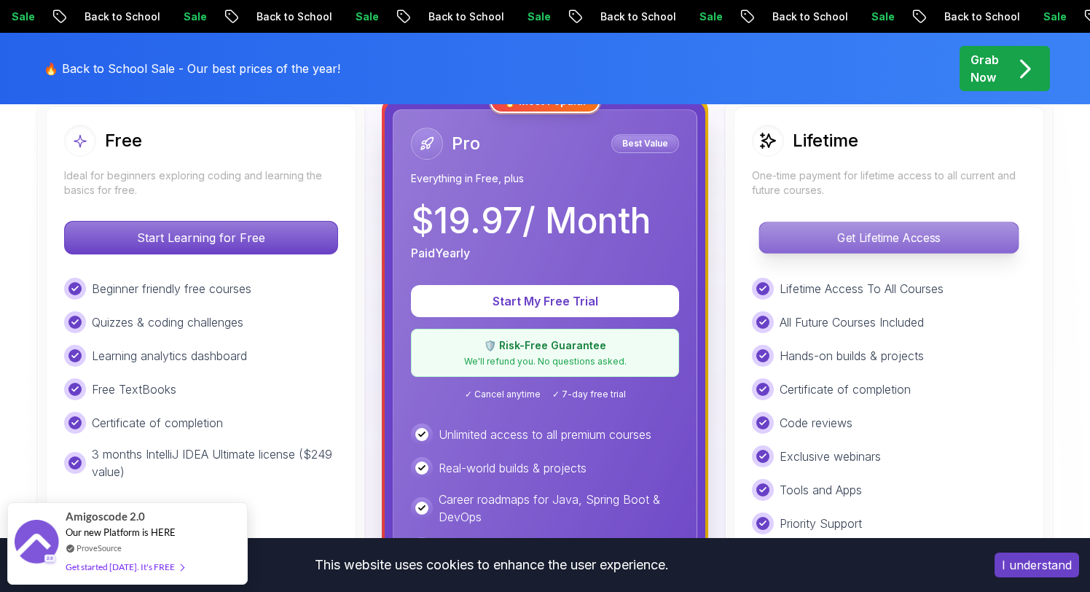
click at [869, 240] on p "Get Lifetime Access" at bounding box center [888, 237] width 259 height 31
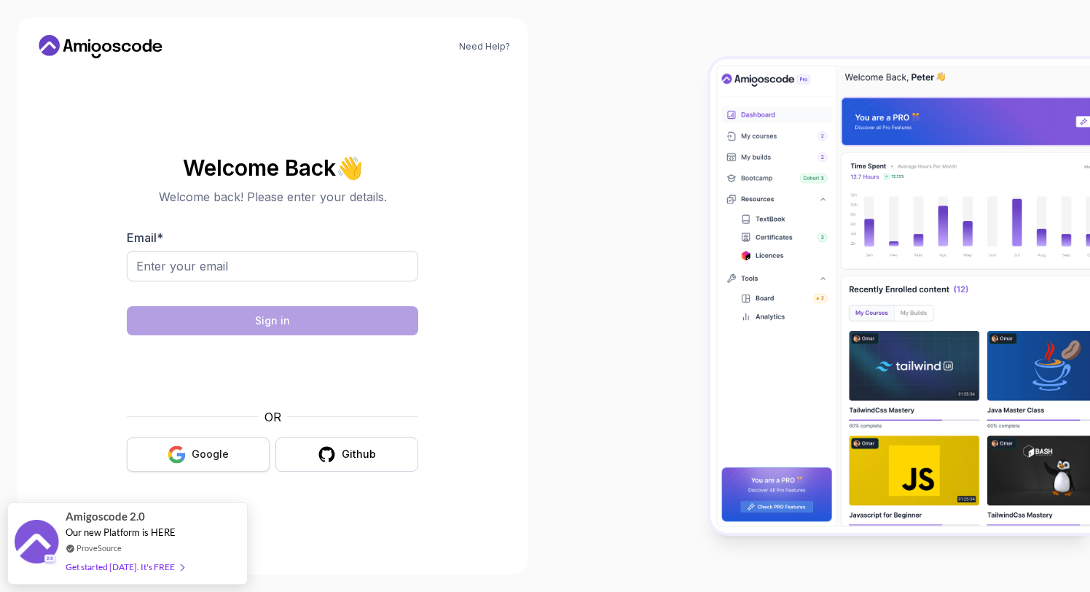
click at [190, 450] on button "Google" at bounding box center [198, 454] width 143 height 34
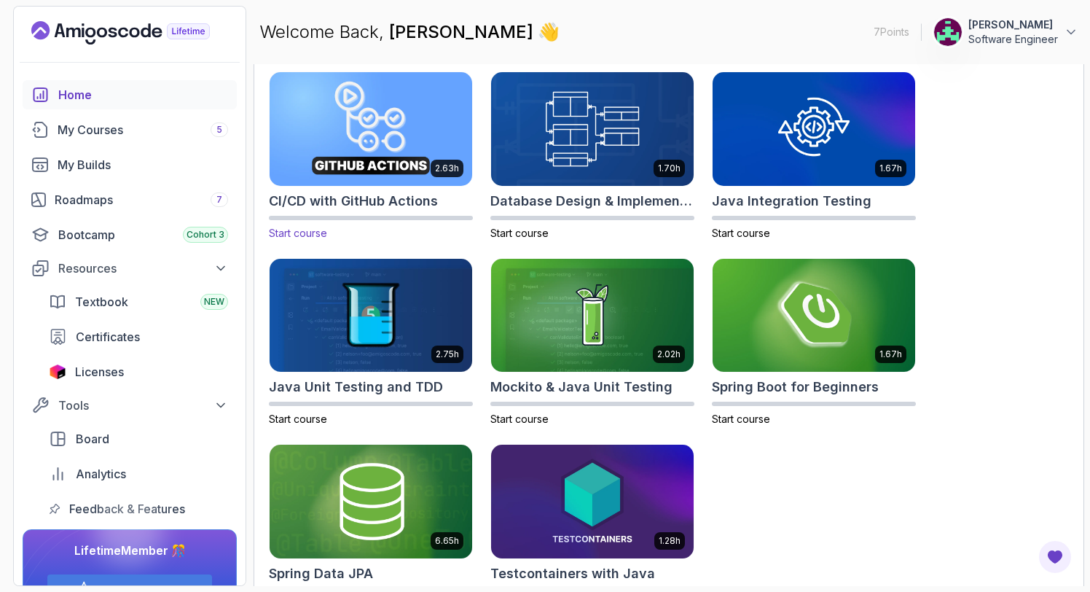
scroll to position [428, 0]
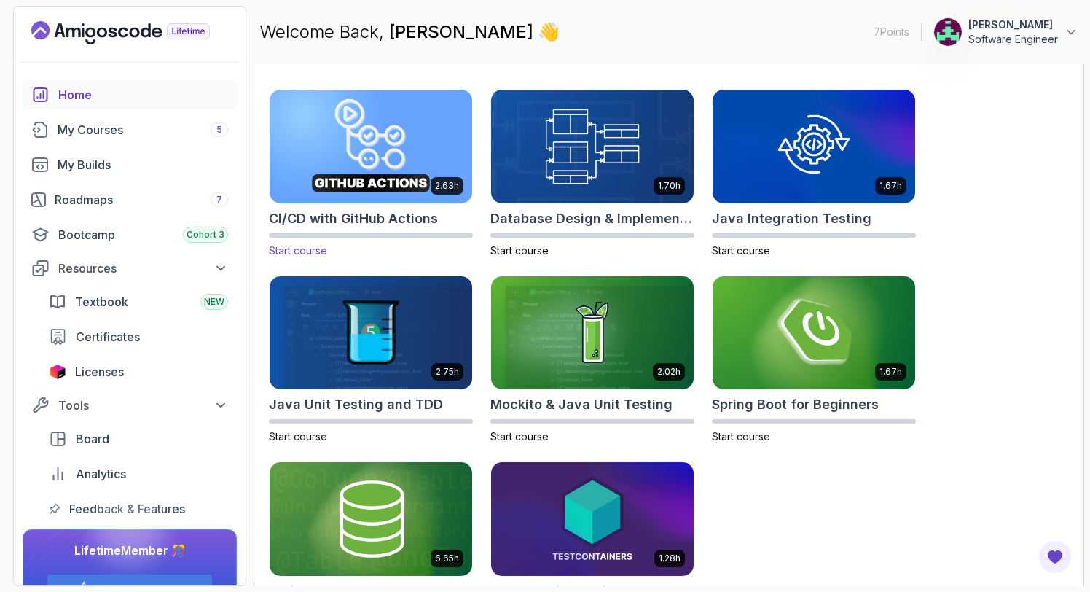
click at [369, 143] on img at bounding box center [370, 146] width 213 height 119
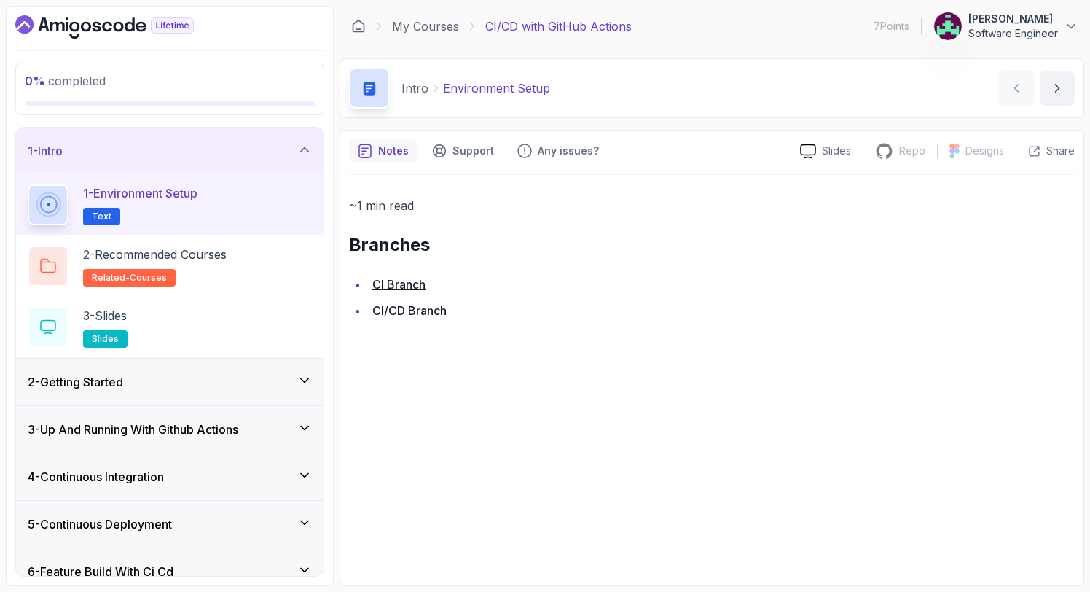
click at [171, 199] on p "1 - Environment Setup" at bounding box center [140, 192] width 114 height 17
click at [100, 213] on span "Text" at bounding box center [102, 217] width 20 height 12
click at [122, 194] on p "1 - Environment Setup" at bounding box center [140, 192] width 114 height 17
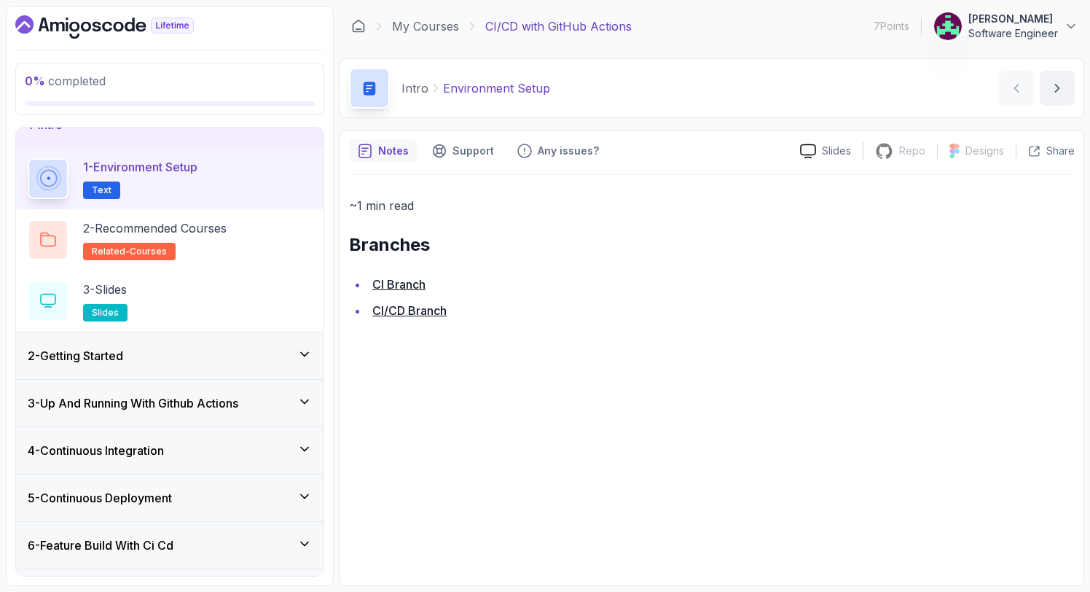
scroll to position [25, 0]
click at [144, 226] on p "2 - Recommended Courses" at bounding box center [155, 229] width 144 height 17
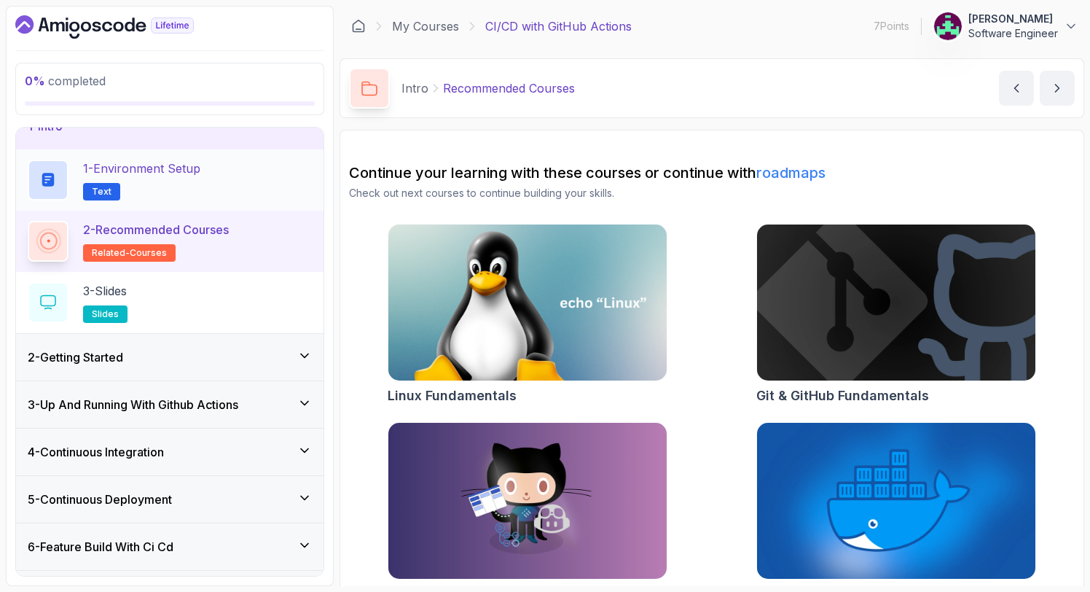
click at [149, 172] on p "1 - Environment Setup" at bounding box center [141, 168] width 117 height 17
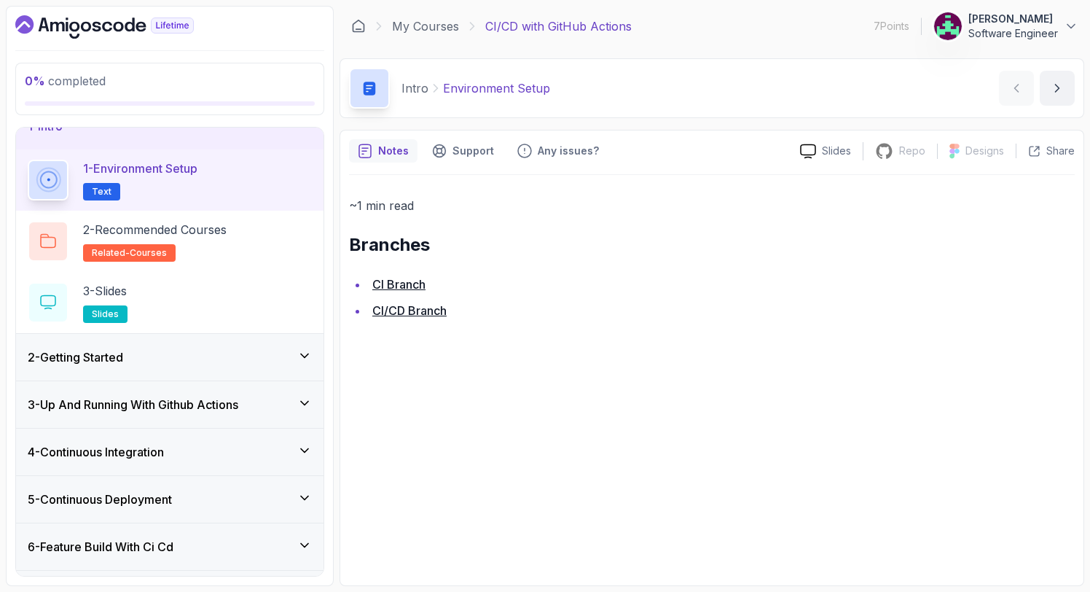
click at [149, 172] on p "1 - Environment Setup" at bounding box center [140, 168] width 114 height 17
click at [404, 284] on link "CI Branch" at bounding box center [398, 284] width 53 height 15
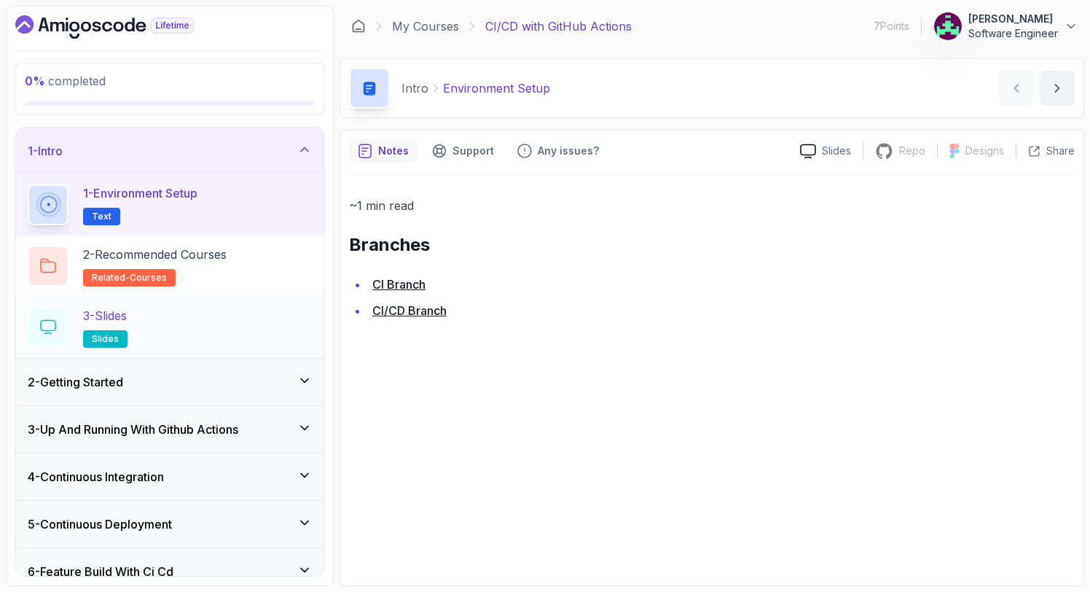
click at [101, 326] on h2 "3 - Slides slides" at bounding box center [105, 327] width 44 height 41
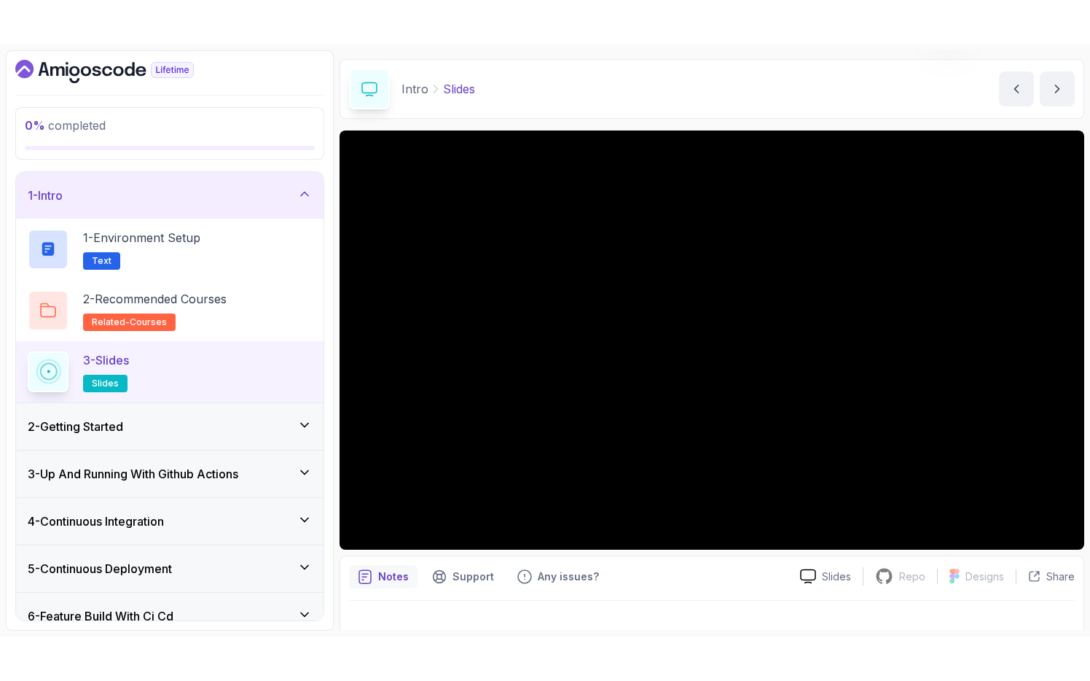
scroll to position [64, 0]
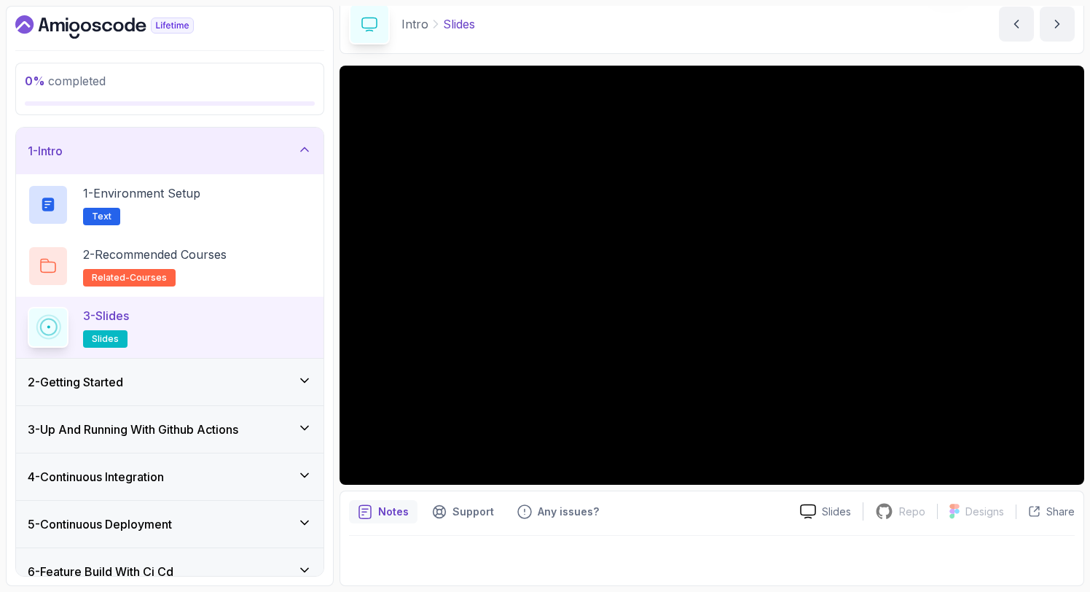
click at [138, 369] on div "2 - Getting Started" at bounding box center [169, 381] width 307 height 47
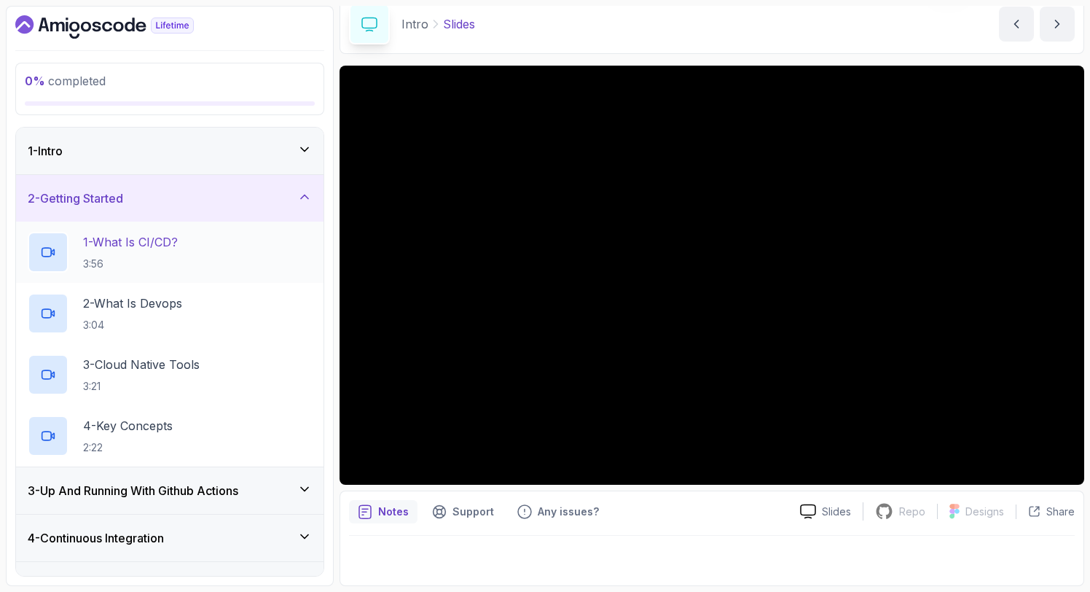
click at [137, 248] on p "1 - What Is CI/CD?" at bounding box center [130, 241] width 95 height 17
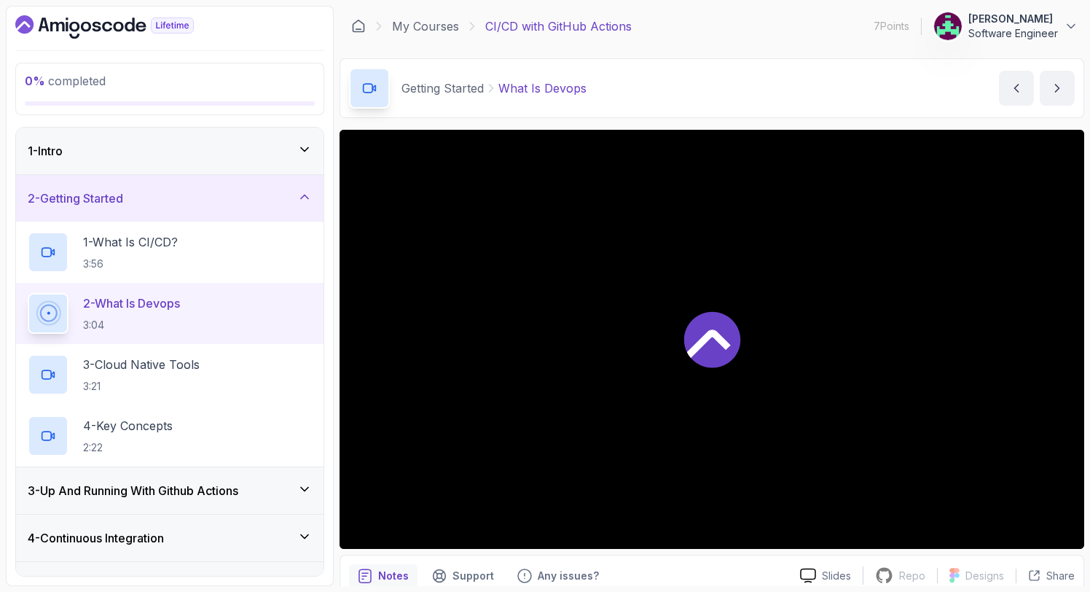
click at [1027, 525] on div at bounding box center [712, 339] width 745 height 419
click at [1075, 569] on div "Notes Support Any issues? Slides Repo Repository not available Designs Design n…" at bounding box center [712, 601] width 745 height 95
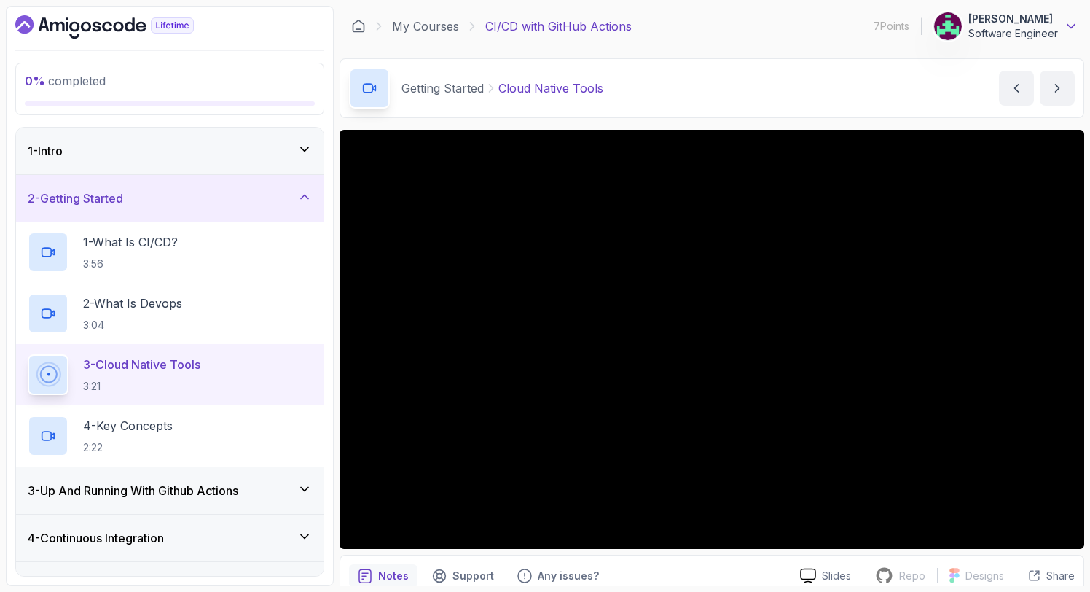
click at [1070, 28] on icon at bounding box center [1070, 27] width 7 height 4
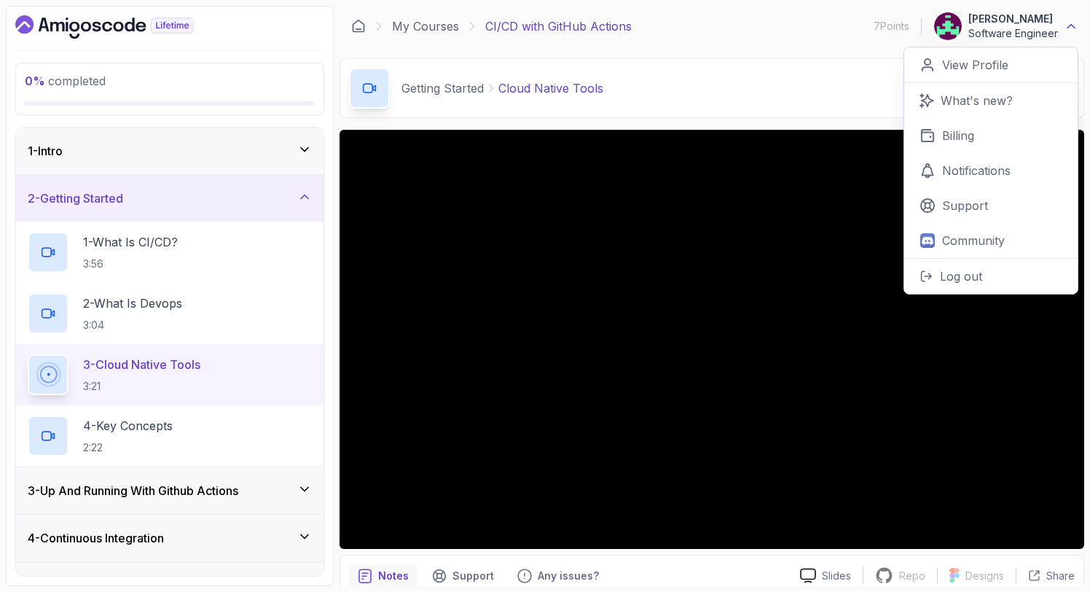
click at [1070, 28] on icon at bounding box center [1071, 26] width 15 height 15
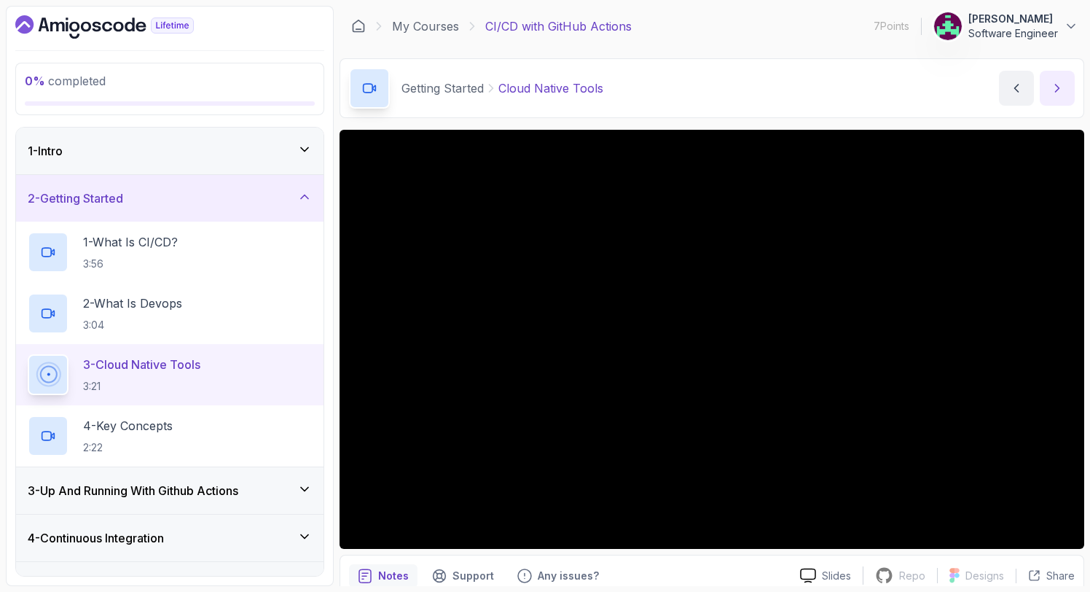
click at [1058, 93] on icon "next content" at bounding box center [1057, 88] width 15 height 15
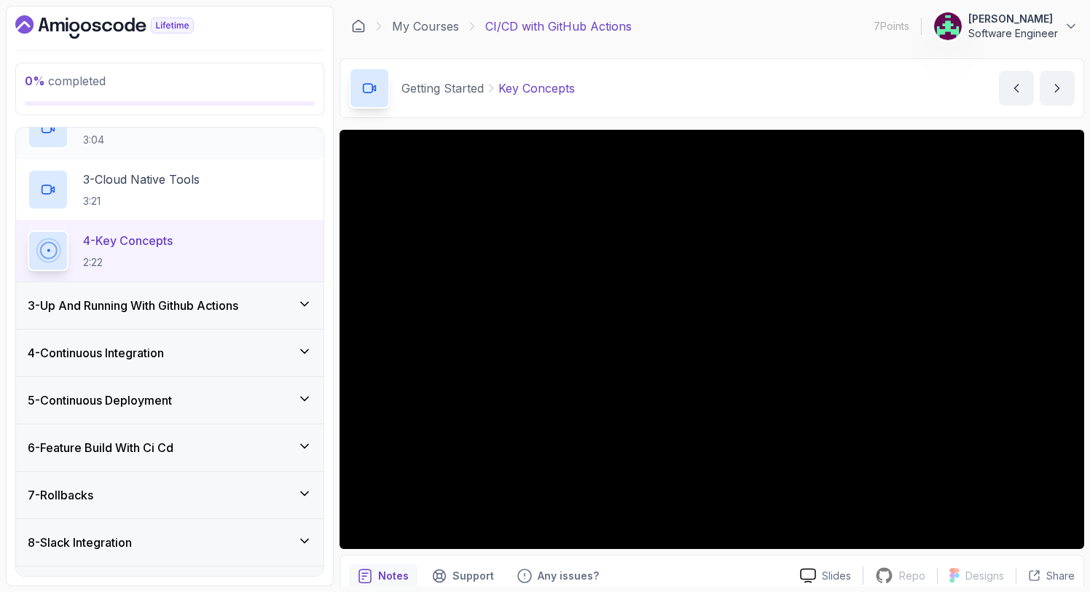
scroll to position [221, 0]
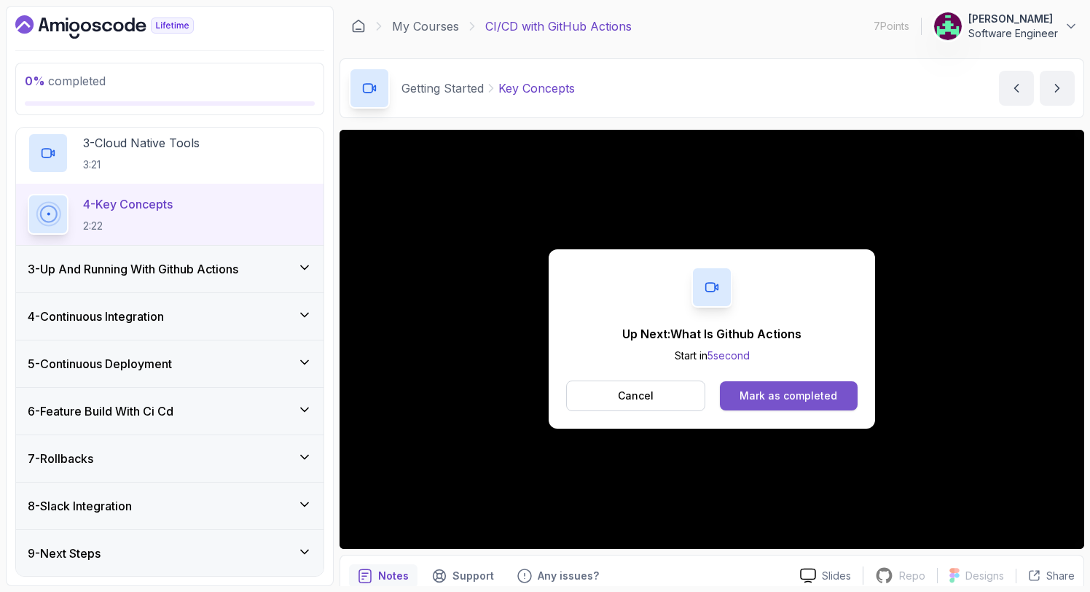
click at [788, 388] on div "Mark as completed" at bounding box center [789, 395] width 98 height 15
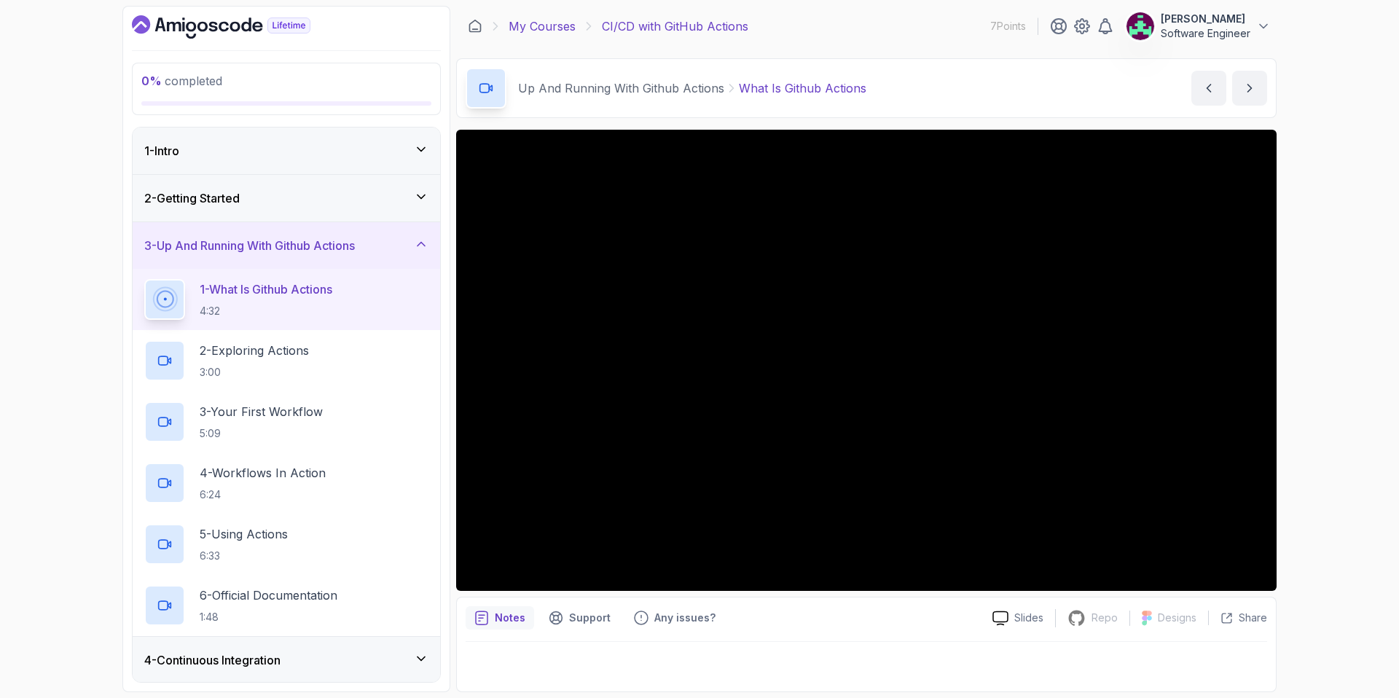
click at [548, 27] on link "My Courses" at bounding box center [542, 25] width 67 height 17
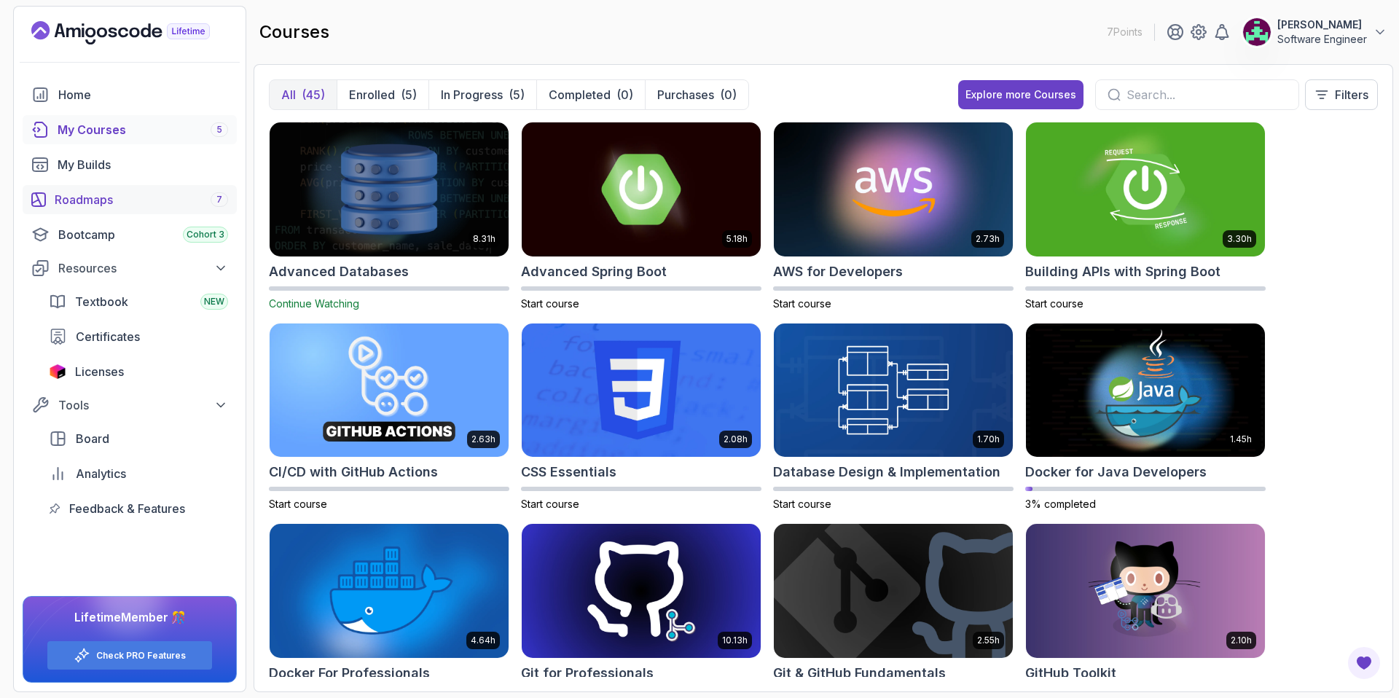
click at [74, 199] on div "Roadmaps 7" at bounding box center [141, 199] width 173 height 17
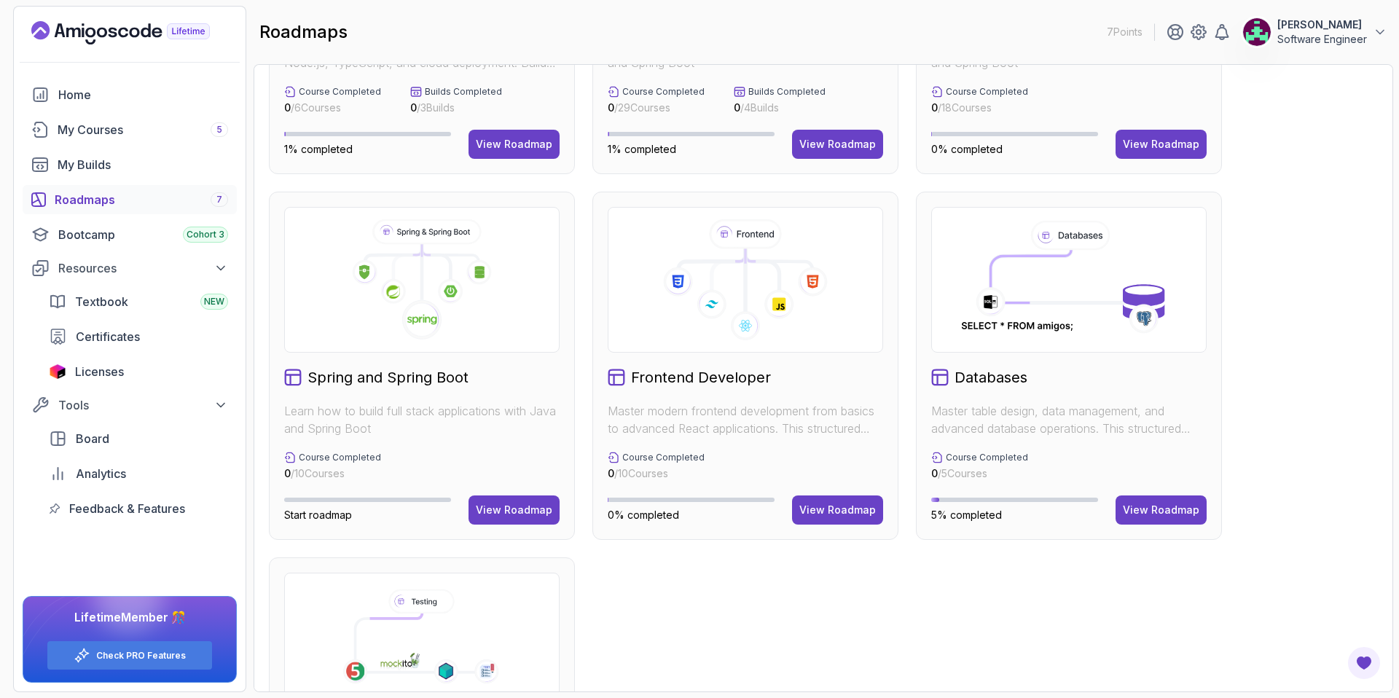
scroll to position [261, 0]
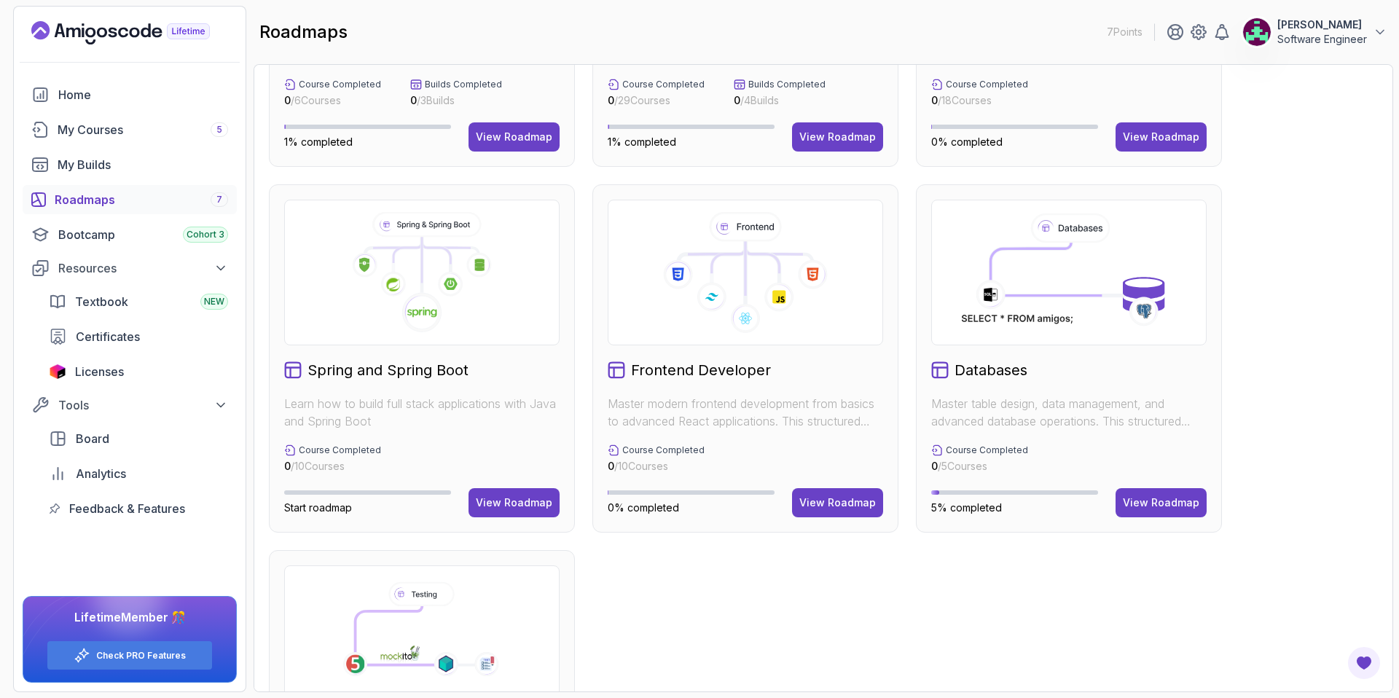
click at [958, 251] on icon at bounding box center [1069, 272] width 225 height 121
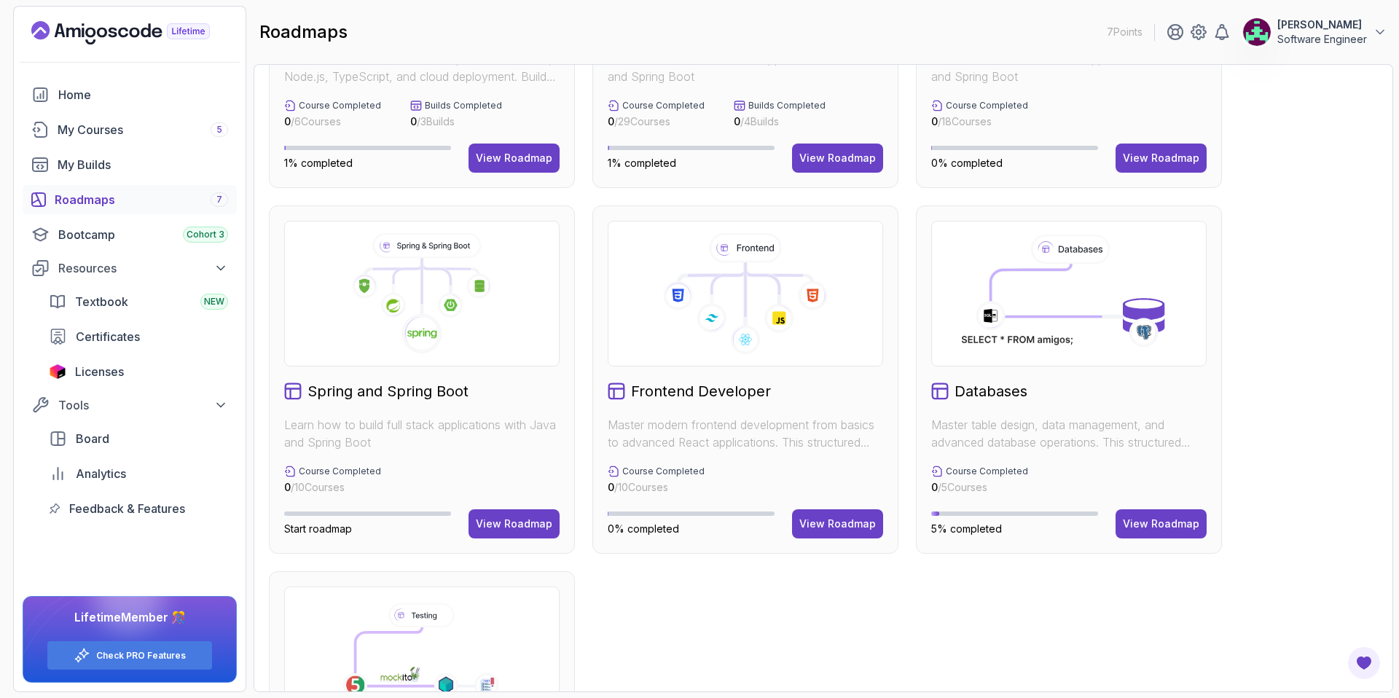
scroll to position [237, 0]
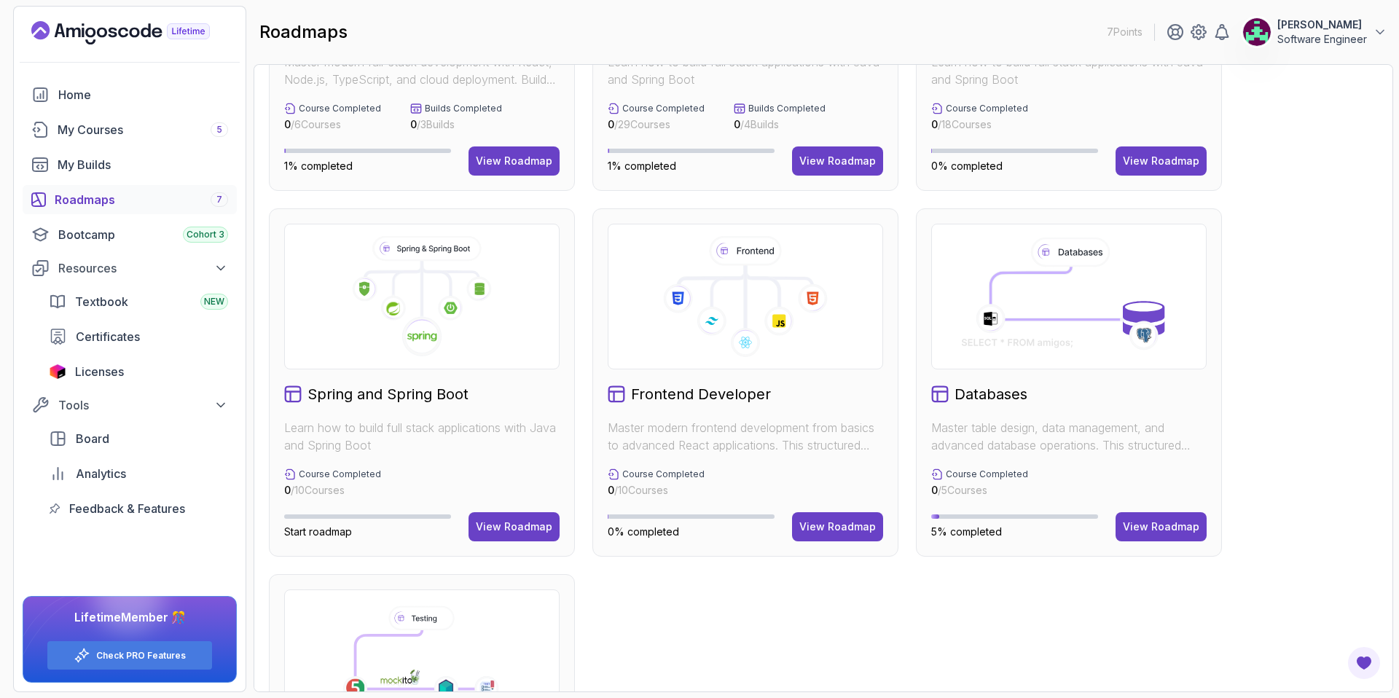
click at [980, 400] on h2 "Databases" at bounding box center [990, 394] width 73 height 20
click at [1162, 524] on div "View Roadmap" at bounding box center [1161, 526] width 77 height 15
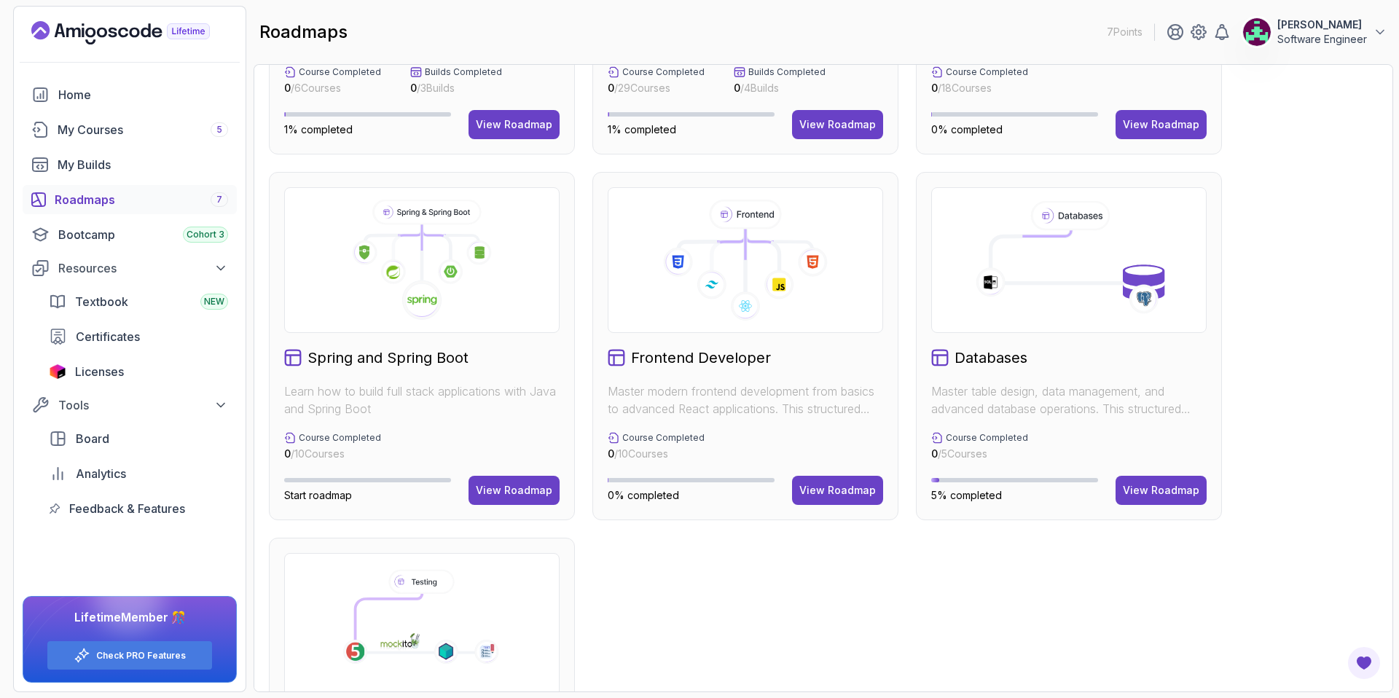
scroll to position [274, 0]
click at [1163, 498] on button "View Roadmap" at bounding box center [1161, 489] width 91 height 29
